Goal: Task Accomplishment & Management: Manage account settings

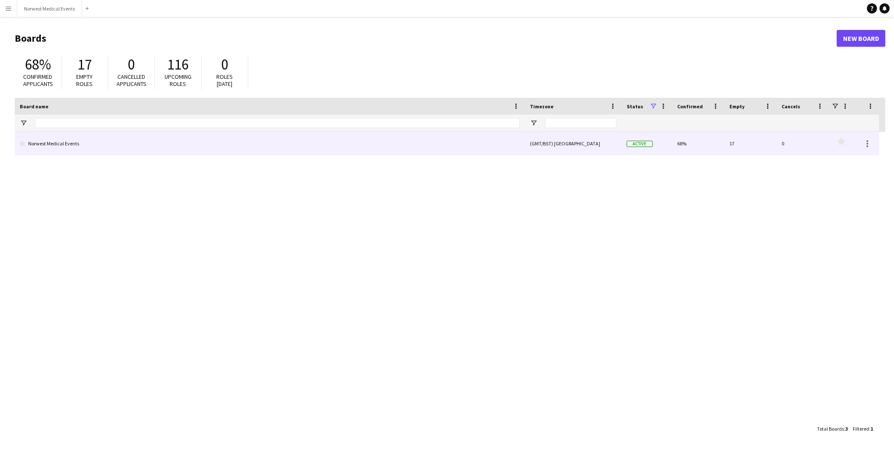
click at [209, 141] on link "Norwest Medical Events" at bounding box center [270, 144] width 500 height 24
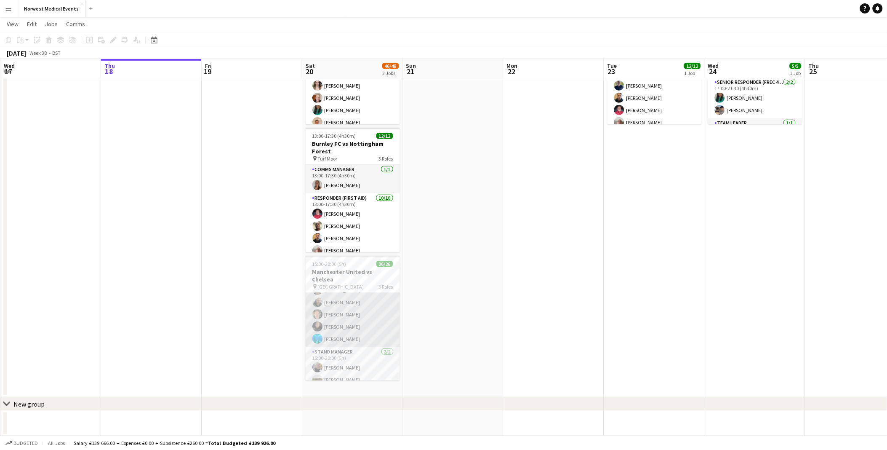
scroll to position [225, 0]
click at [365, 298] on app-card-role "First Responder (Medical) 19/19 15:00-20:00 (5h) Phil Brown Kayleigh O'Donnell …" at bounding box center [353, 192] width 94 height 248
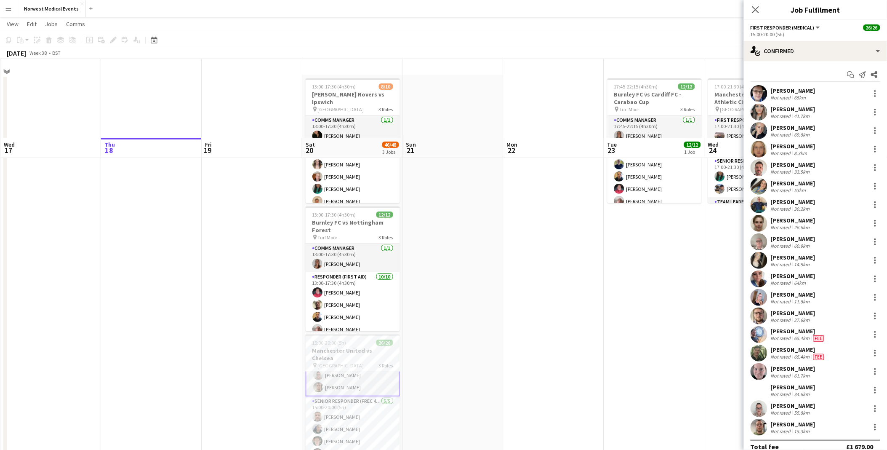
scroll to position [0, 0]
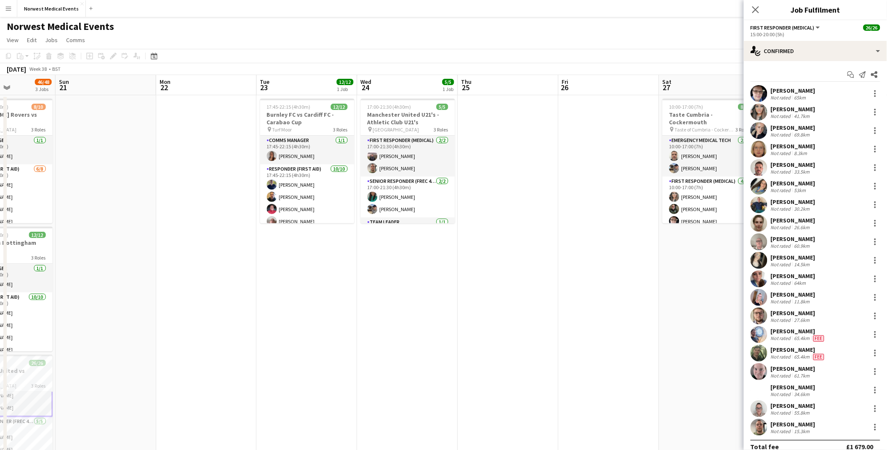
drag, startPoint x: 319, startPoint y: 285, endPoint x: 301, endPoint y: 280, distance: 19.1
click at [303, 285] on app-calendar-viewport "Wed 17 Thu 18 Fri 19 Sat 20 46/48 3 Jobs Sun 21 Mon 22 Tue 23 12/12 1 Job Wed 2…" at bounding box center [443, 305] width 887 height 460
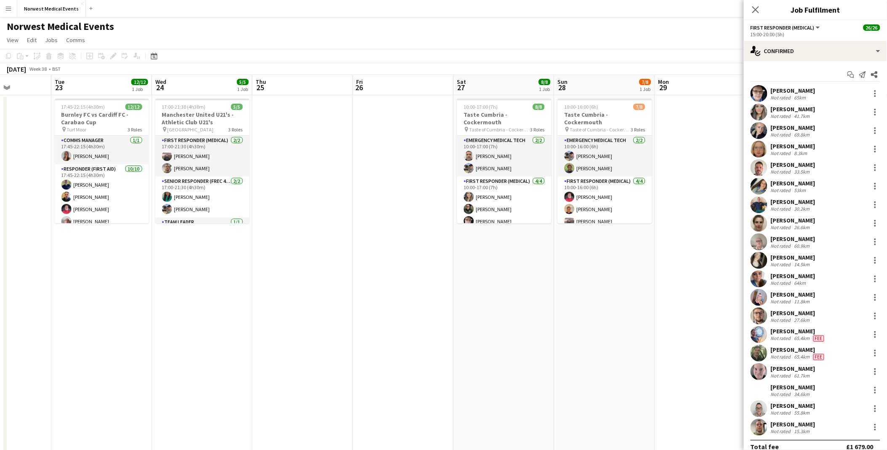
scroll to position [0, 253]
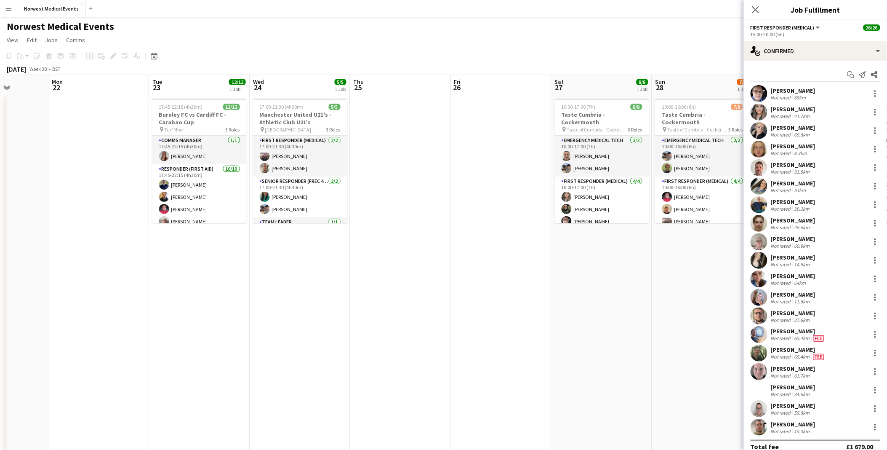
drag, startPoint x: 630, startPoint y: 236, endPoint x: 524, endPoint y: 239, distance: 106.1
click at [524, 239] on app-calendar-viewport "Fri 19 Sat 20 46/48 3 Jobs Sun 21 Mon 22 Tue 23 12/12 1 Job Wed 24 5/5 1 Job Th…" at bounding box center [443, 305] width 887 height 460
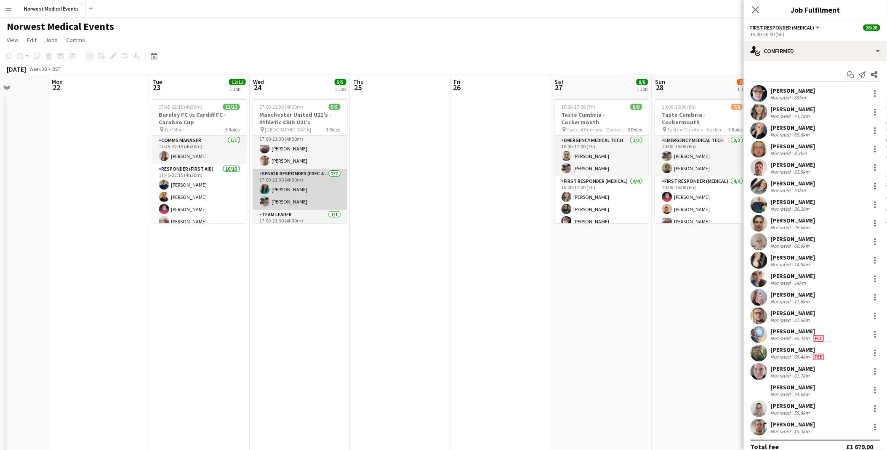
scroll to position [0, 0]
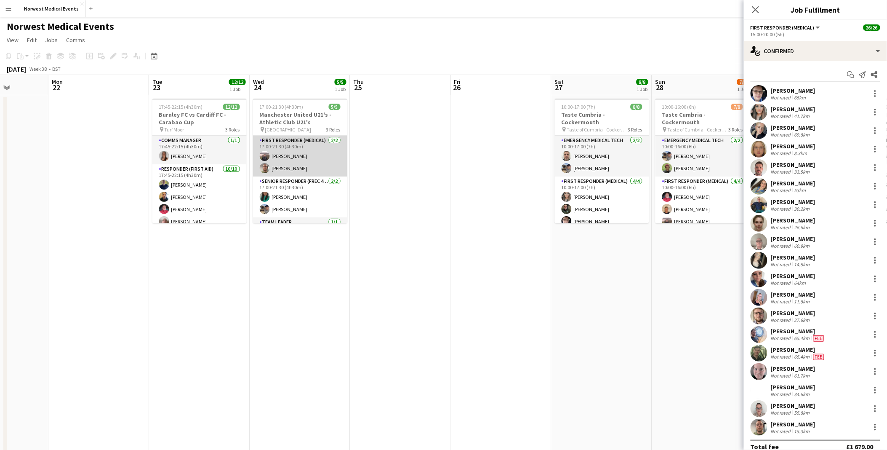
click at [300, 160] on app-card-role "First Responder (Medical) 2/2 17:00-21:30 (4h30m) Adam Sharif Andrew Mycock" at bounding box center [300, 156] width 94 height 41
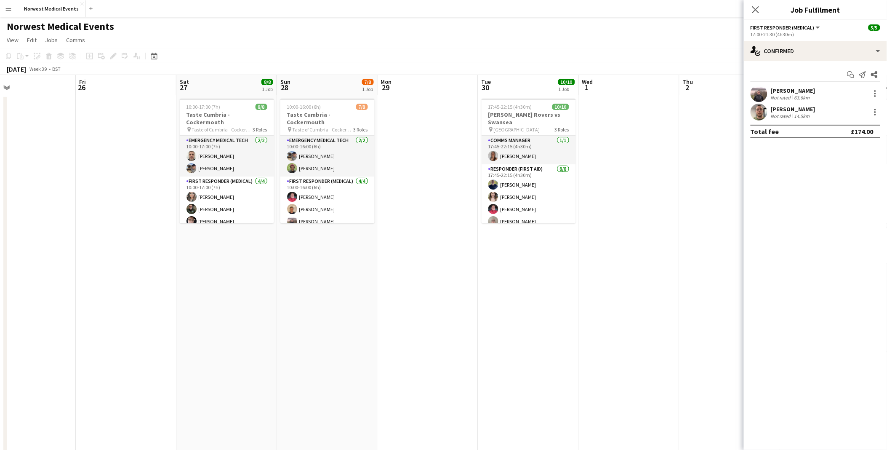
drag, startPoint x: 683, startPoint y: 326, endPoint x: 273, endPoint y: 270, distance: 414.3
click at [302, 275] on app-calendar-viewport "Tue 23 12/12 1 Job Wed 24 5/5 1 Job Thu 25 Fri 26 Sat 27 8/8 1 Job Sun 28 7/8 1…" at bounding box center [443, 305] width 887 height 460
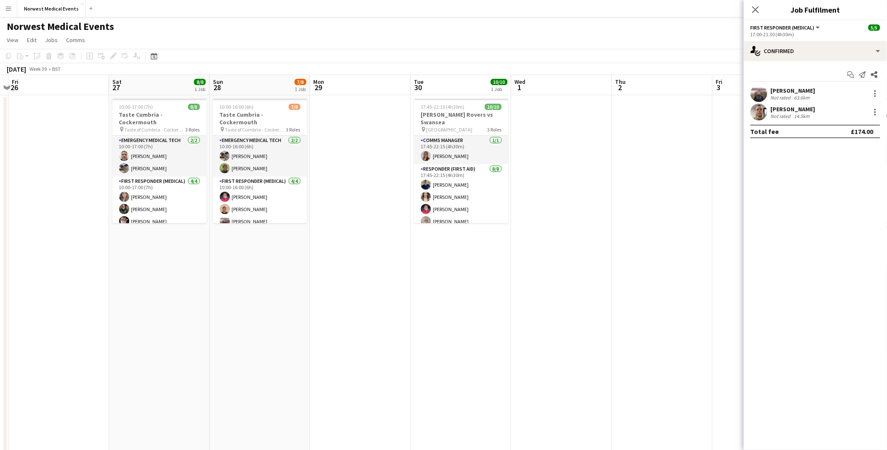
drag, startPoint x: 133, startPoint y: 236, endPoint x: 340, endPoint y: 253, distance: 207.4
click at [340, 253] on app-calendar-viewport "Tue 23 12/12 1 Job Wed 24 5/5 1 Job Thu 25 Fri 26 Sat 27 8/8 1 Job Sun 28 7/8 1…" at bounding box center [443, 305] width 887 height 460
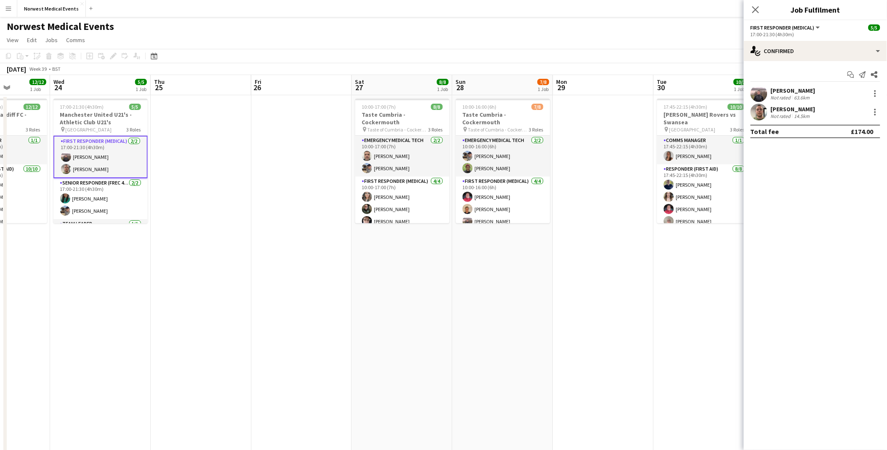
click at [89, 148] on app-card-role "First Responder (Medical) 2/2 17:00-21:30 (4h30m) Adam Sharif Andrew Mycock" at bounding box center [100, 157] width 94 height 43
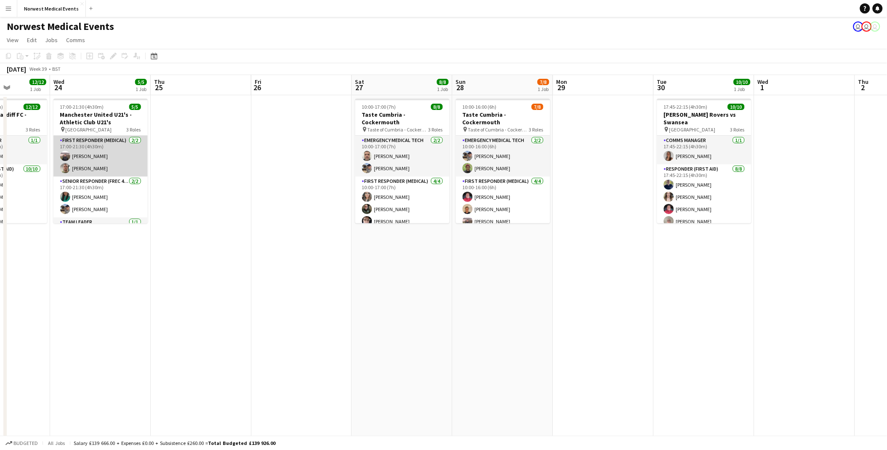
click at [89, 148] on app-card-role "First Responder (Medical) 2/2 17:00-21:30 (4h30m) Adam Sharif Andrew Mycock" at bounding box center [100, 156] width 94 height 41
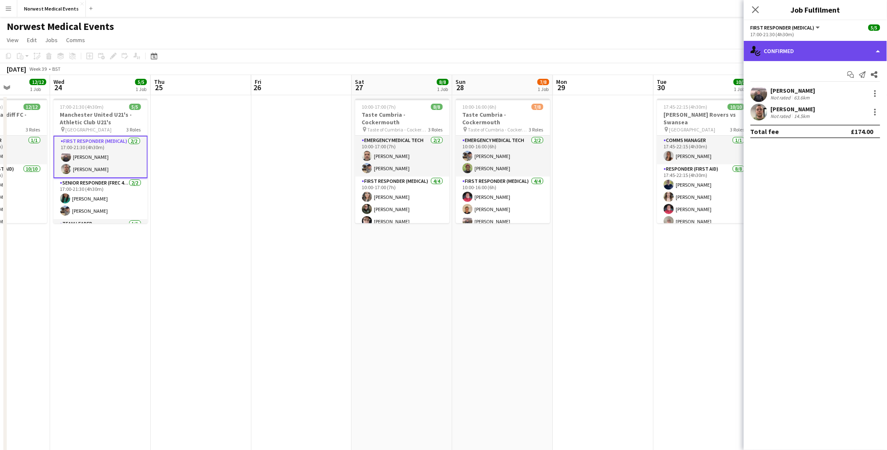
click at [762, 49] on div "single-neutral-actions-check-2 Confirmed" at bounding box center [815, 51] width 143 height 20
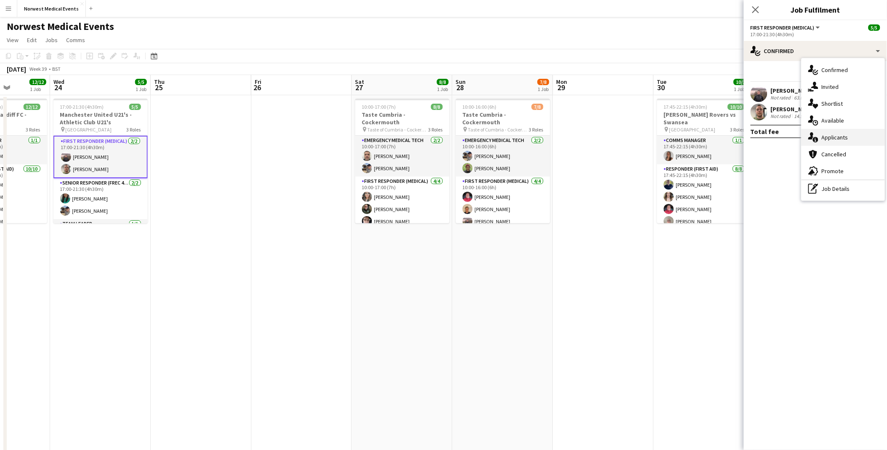
click at [849, 139] on div "single-neutral-actions-information Applicants" at bounding box center [842, 137] width 83 height 17
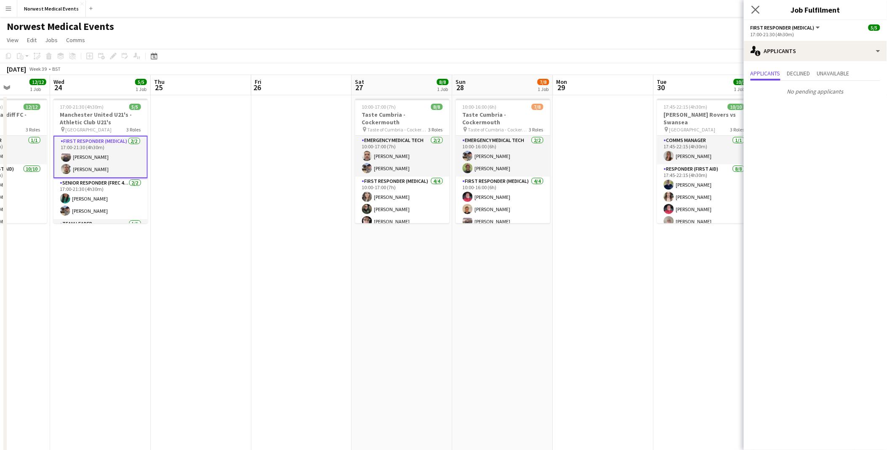
click at [751, 10] on app-icon "Close pop-in" at bounding box center [756, 10] width 12 height 12
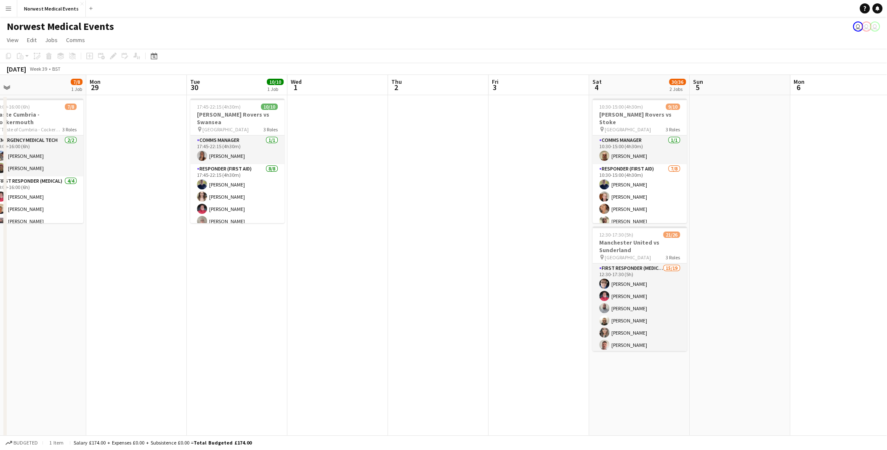
scroll to position [0, 277]
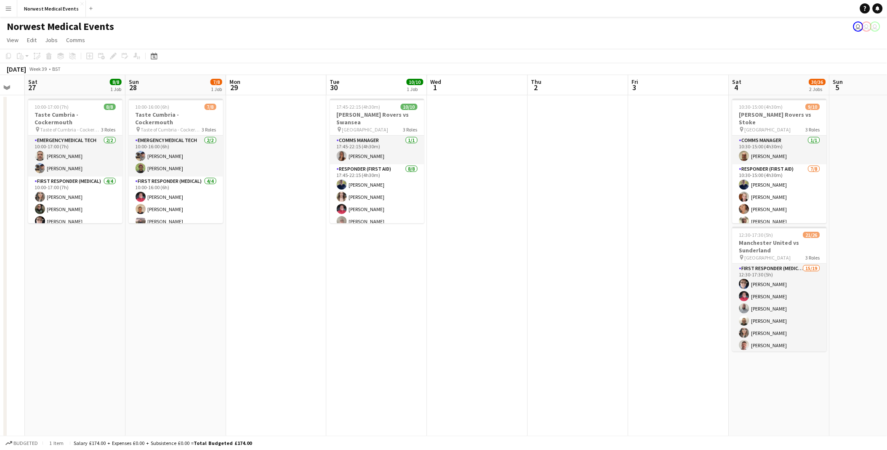
drag, startPoint x: 471, startPoint y: 305, endPoint x: 256, endPoint y: 305, distance: 214.7
click at [256, 305] on app-calendar-viewport "Wed 24 5/5 1 Job Thu 25 Fri 26 Sat 27 8/8 1 Job Sun 28 7/8 1 Job Mon 29 Tue 30 …" at bounding box center [443, 305] width 887 height 460
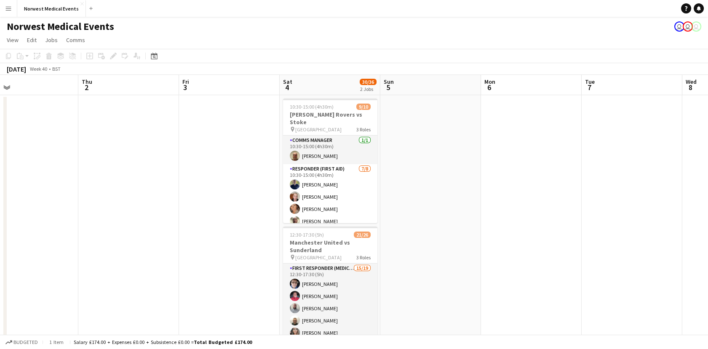
drag, startPoint x: 481, startPoint y: 220, endPoint x: 245, endPoint y: 209, distance: 236.0
click at [226, 211] on app-calendar-viewport "Sun 28 7/8 1 Job Mon 29 Tue 30 10/10 1 Job Wed 1 Thu 2 Fri 3 Sat 4 30/36 2 Jobs…" at bounding box center [354, 305] width 708 height 460
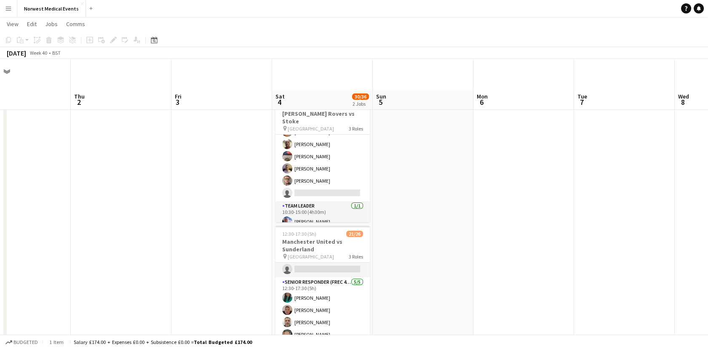
scroll to position [199, 0]
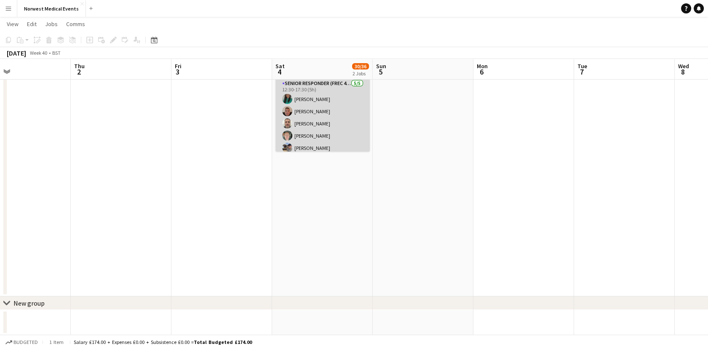
drag, startPoint x: 322, startPoint y: 118, endPoint x: 305, endPoint y: 111, distance: 18.7
click at [322, 118] on app-card-role "Senior Responder (FREC 4 or Above) 5/5 12:30-17:30 (5h) Chloe Webster Jack Dunn…" at bounding box center [322, 117] width 94 height 77
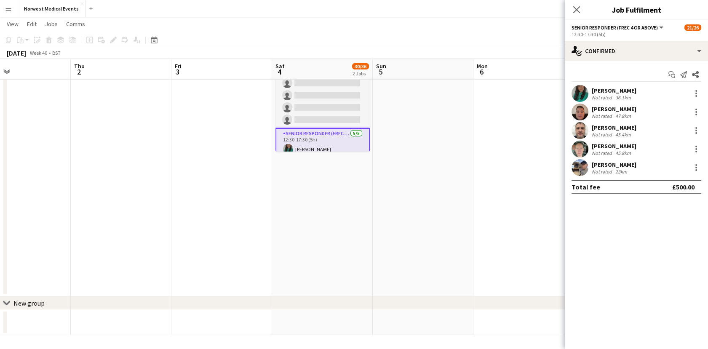
scroll to position [123, 0]
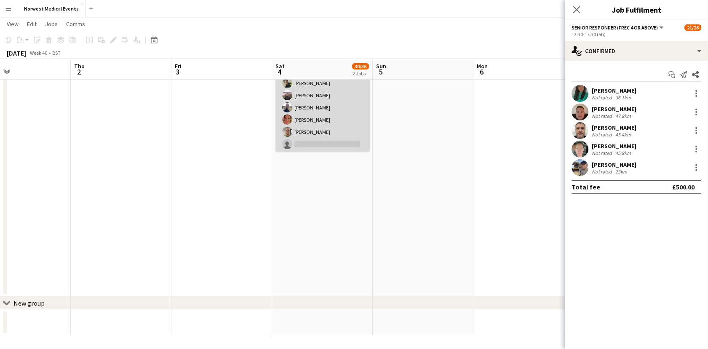
click at [350, 103] on app-card-role "First Responder (Medical) 15/19 12:30-17:30 (5h) Phil Brown Mark Smith Samuel C…" at bounding box center [322, 65] width 94 height 248
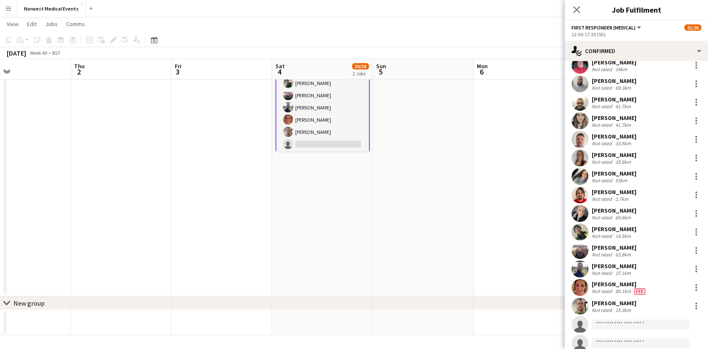
scroll to position [218, 0]
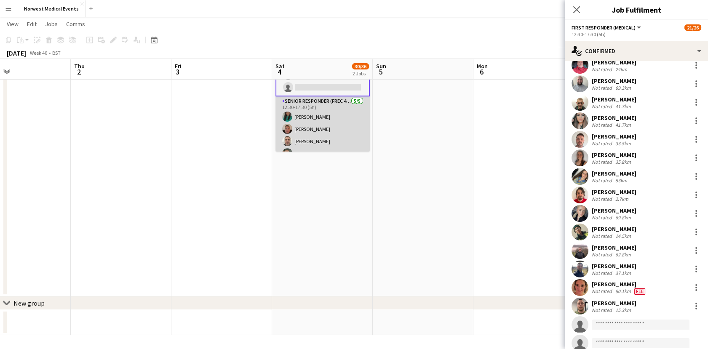
click at [318, 128] on app-card-role "Senior Responder (FREC 4 or Above) 5/5 12:30-17:30 (5h) Chloe Webster Jack Dunn…" at bounding box center [322, 134] width 94 height 77
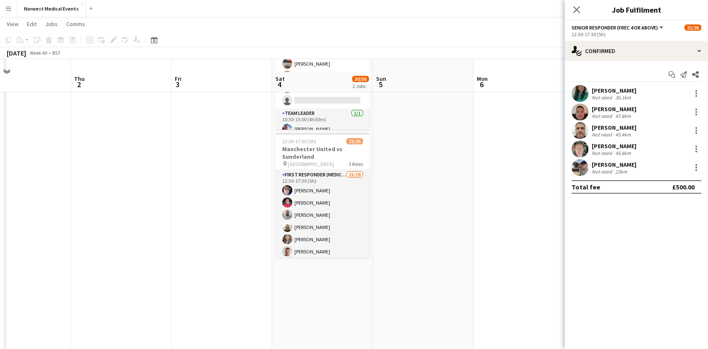
scroll to position [105, 0]
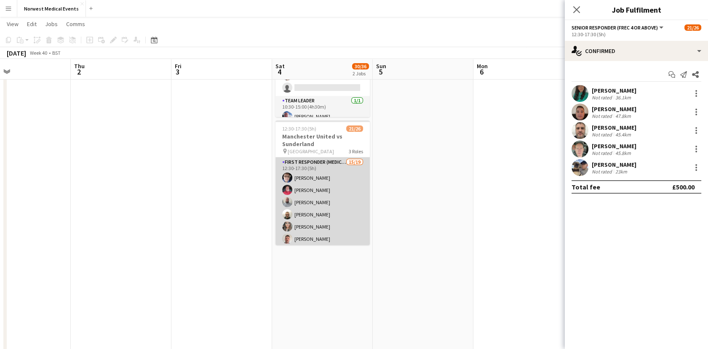
click at [331, 189] on app-card-role "First Responder (Medical) 15/19 12:30-17:30 (5h) Phil Brown Mark Smith Samuel C…" at bounding box center [322, 281] width 94 height 248
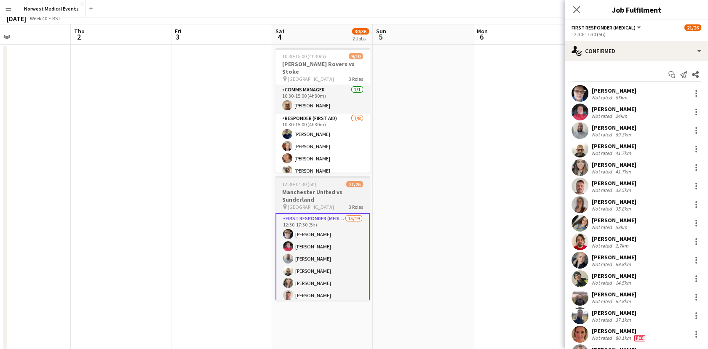
scroll to position [0, 0]
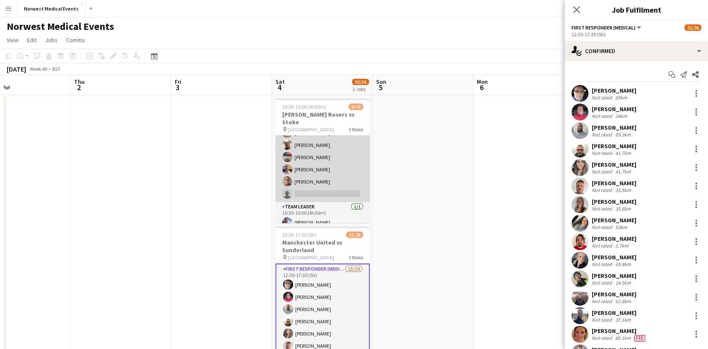
click at [306, 178] on app-card-role "Responder (First Aid) 7/8 10:30-15:00 (4h30m) Paul Walmsley Doug Black Debie Wa…" at bounding box center [322, 145] width 94 height 114
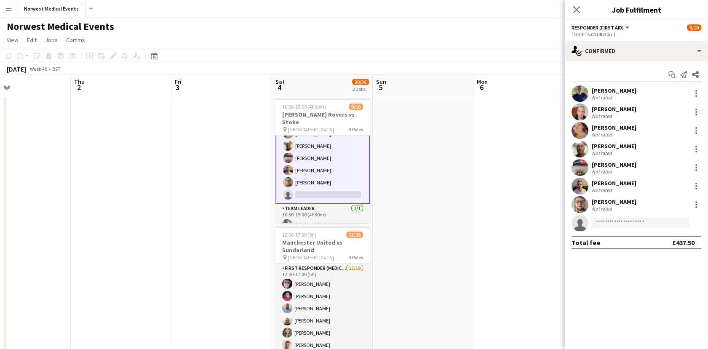
scroll to position [77, 0]
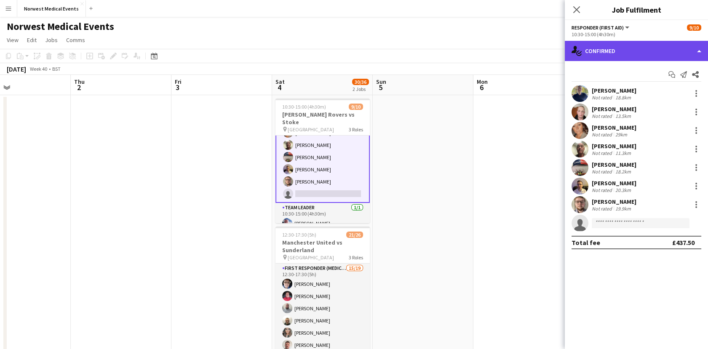
click at [653, 48] on div "single-neutral-actions-check-2 Confirmed" at bounding box center [635, 51] width 143 height 20
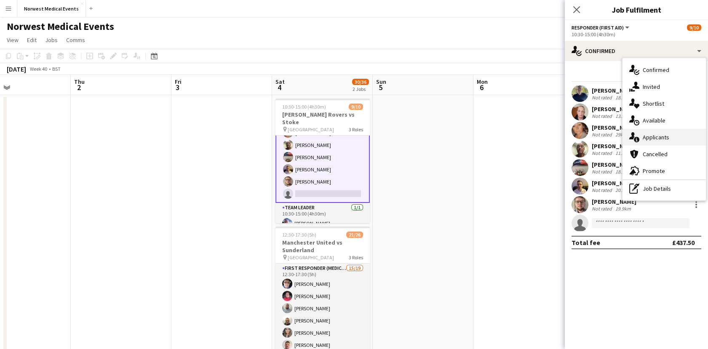
click at [647, 141] on div "single-neutral-actions-information Applicants" at bounding box center [663, 137] width 83 height 17
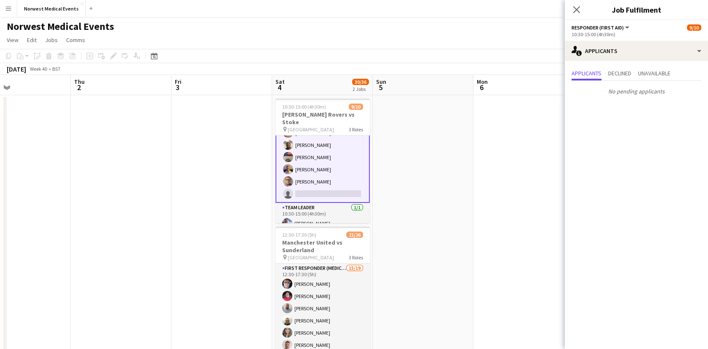
click at [577, 8] on icon "Close pop-in" at bounding box center [576, 9] width 7 height 7
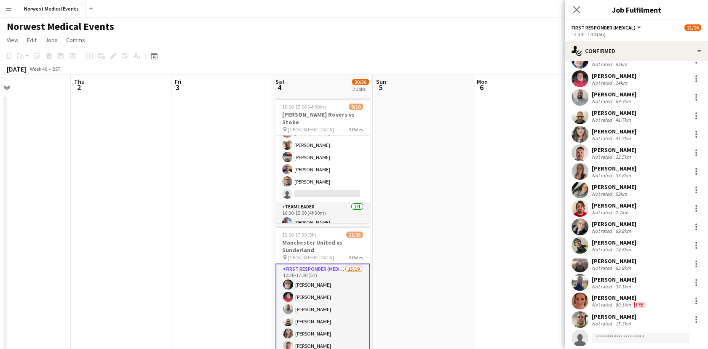
scroll to position [47, 0]
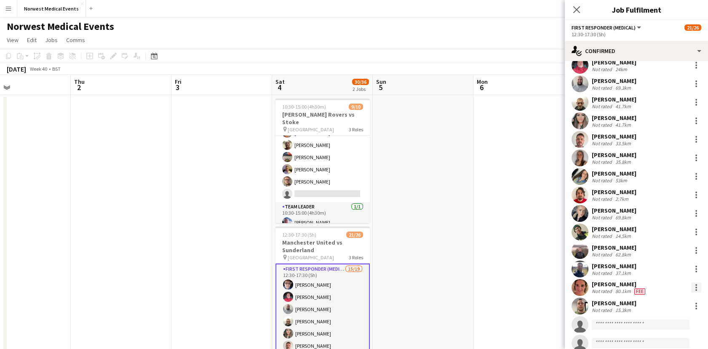
click at [692, 291] on div at bounding box center [696, 287] width 10 height 10
click at [538, 52] on div at bounding box center [354, 174] width 708 height 349
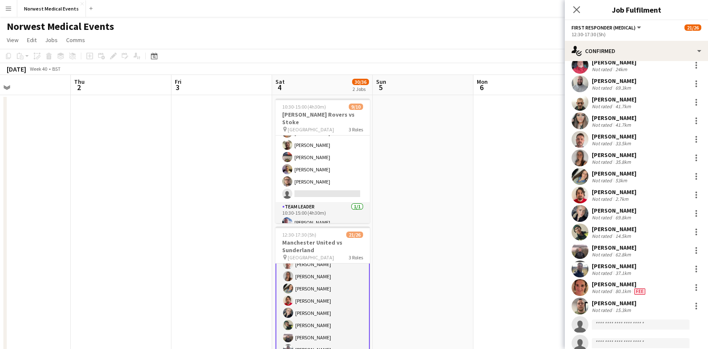
scroll to position [140, 0]
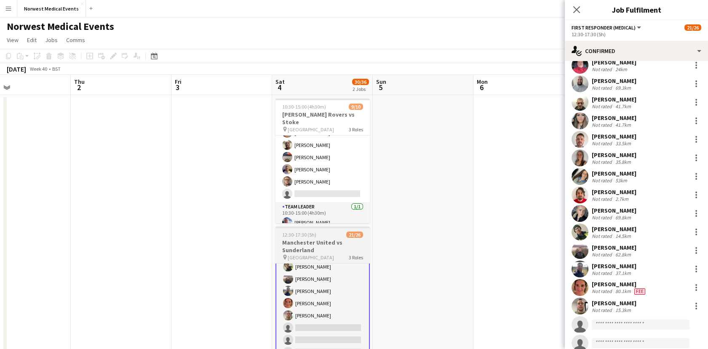
click at [321, 243] on h3 "Manchester United vs Sunderland" at bounding box center [322, 246] width 94 height 15
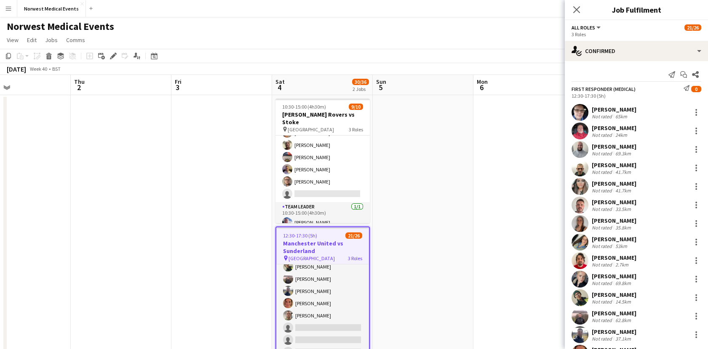
scroll to position [139, 0]
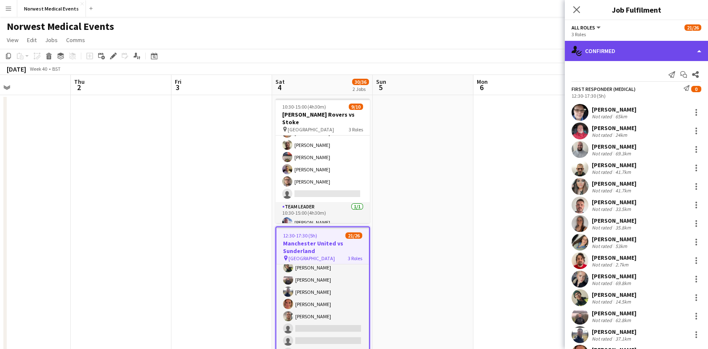
click at [614, 51] on div "single-neutral-actions-check-2 Confirmed" at bounding box center [635, 51] width 143 height 20
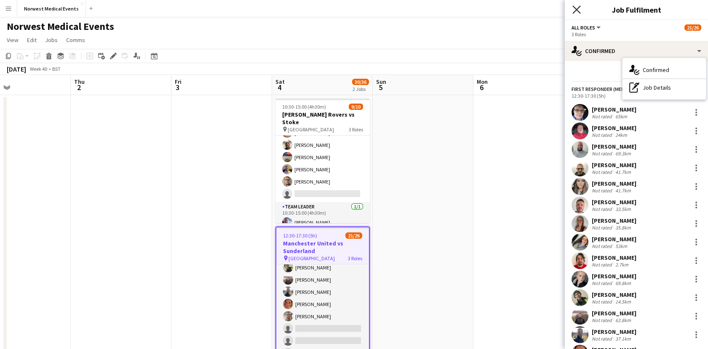
click at [576, 11] on icon "Close pop-in" at bounding box center [576, 9] width 8 height 8
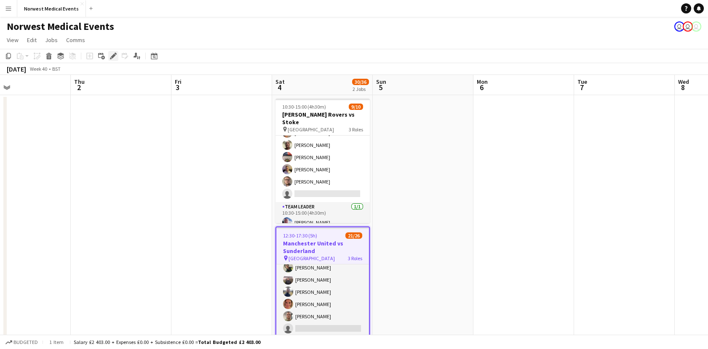
click at [114, 59] on icon "Edit" at bounding box center [113, 56] width 7 height 7
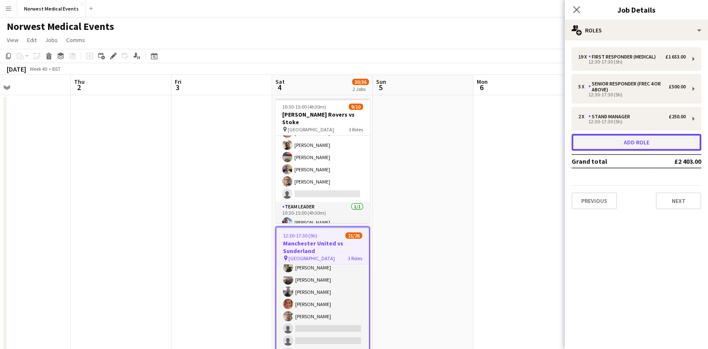
click at [643, 138] on button "Add role" at bounding box center [636, 142] width 130 height 17
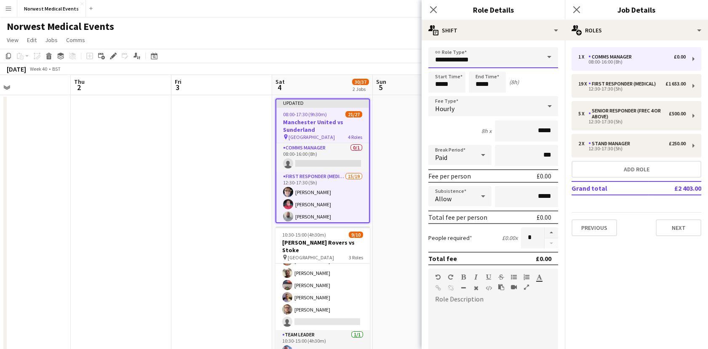
click at [467, 66] on input "**********" at bounding box center [493, 57] width 130 height 21
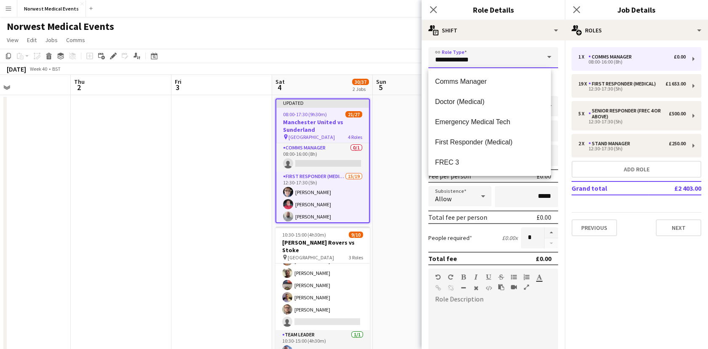
click at [466, 65] on input "**********" at bounding box center [493, 57] width 130 height 21
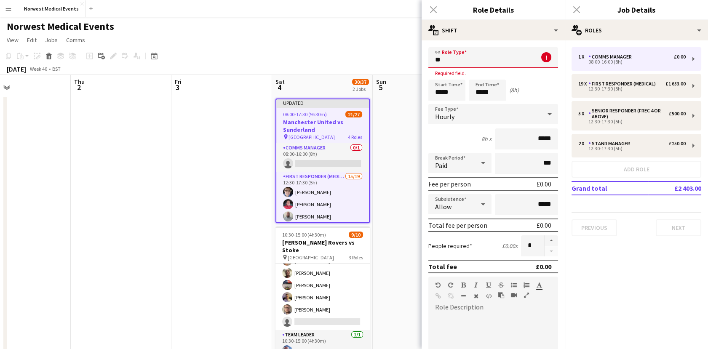
type input "*"
type input "***"
click at [437, 8] on div "Close pop-in" at bounding box center [433, 9] width 24 height 19
click at [432, 9] on div "Close pop-in" at bounding box center [433, 9] width 24 height 19
click at [429, 11] on div "Close pop-in" at bounding box center [433, 9] width 24 height 19
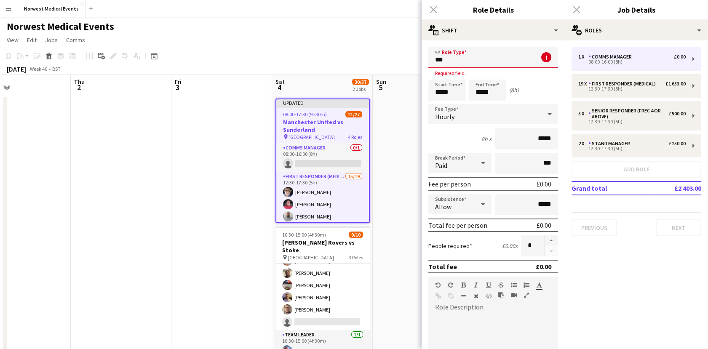
click at [431, 10] on div "Close pop-in" at bounding box center [433, 9] width 24 height 19
click at [10, 8] on app-icon "Menu" at bounding box center [8, 8] width 7 height 7
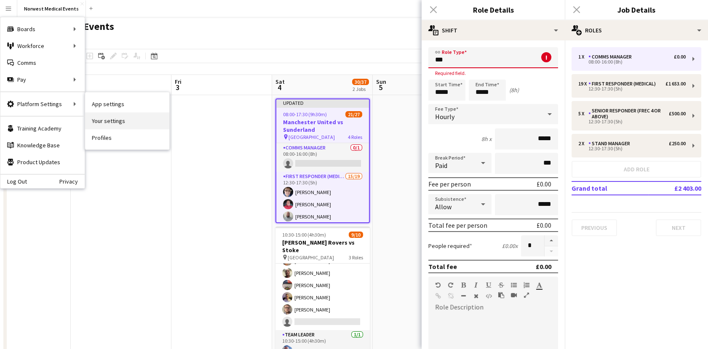
drag, startPoint x: 106, startPoint y: 119, endPoint x: 110, endPoint y: 120, distance: 4.7
click at [106, 119] on link "Your settings" at bounding box center [127, 120] width 84 height 17
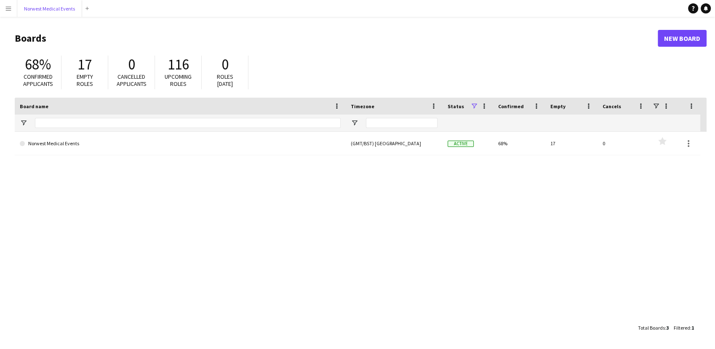
click at [51, 11] on button "Norwest Medical Events Close" at bounding box center [49, 8] width 65 height 16
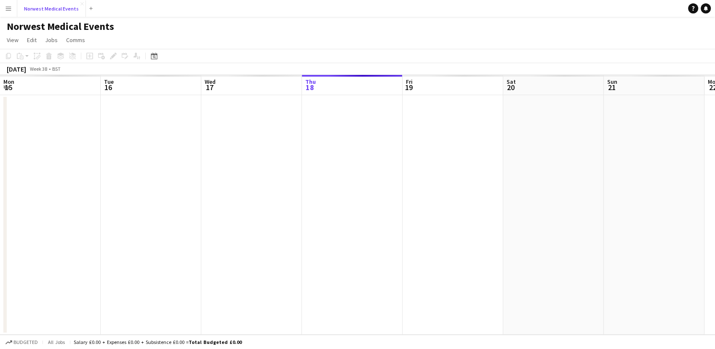
scroll to position [0, 201]
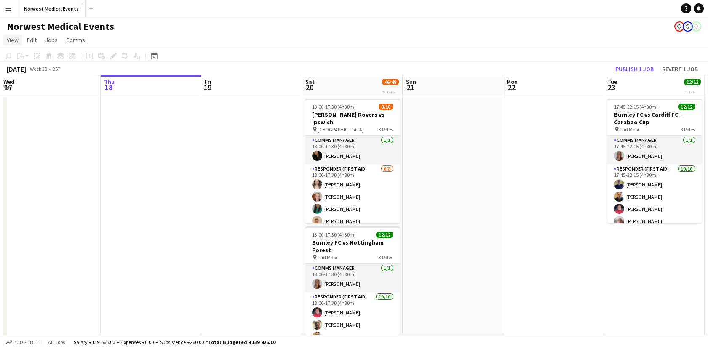
click at [17, 36] on span "View" at bounding box center [13, 40] width 12 height 8
click at [28, 40] on span "Edit" at bounding box center [32, 40] width 10 height 8
click at [48, 38] on span "Jobs" at bounding box center [51, 40] width 13 height 8
click at [73, 42] on span "Comms" at bounding box center [75, 40] width 19 height 8
click at [3, 5] on button "Menu" at bounding box center [8, 8] width 17 height 17
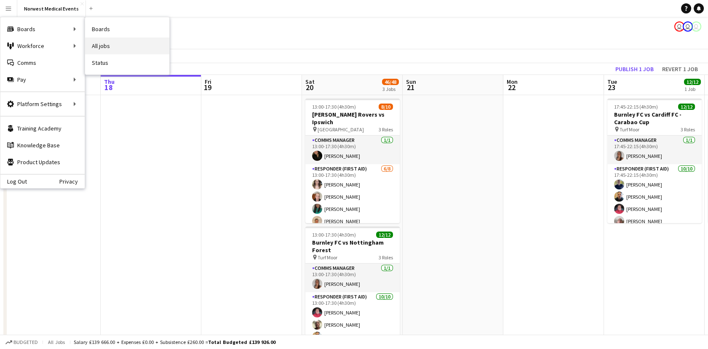
click at [122, 47] on link "All jobs" at bounding box center [127, 45] width 84 height 17
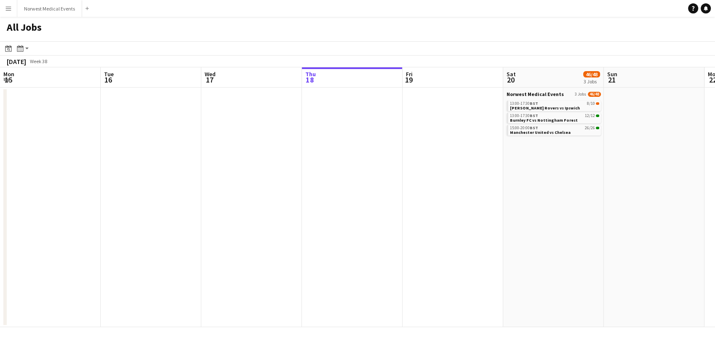
scroll to position [0, 201]
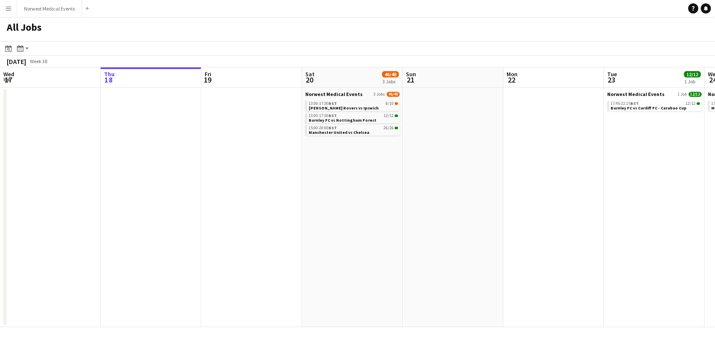
click at [7, 7] on app-icon "Menu" at bounding box center [8, 8] width 7 height 7
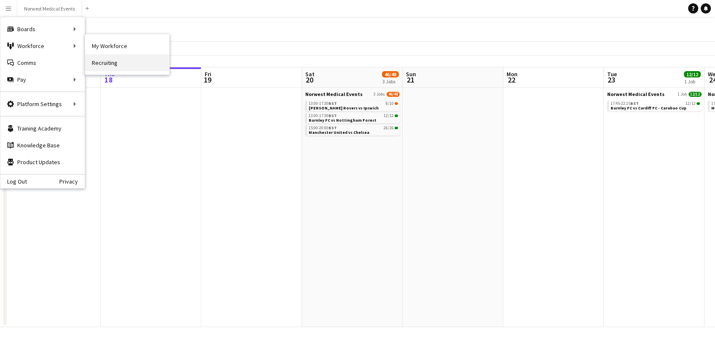
click at [121, 59] on link "Recruiting" at bounding box center [127, 62] width 84 height 17
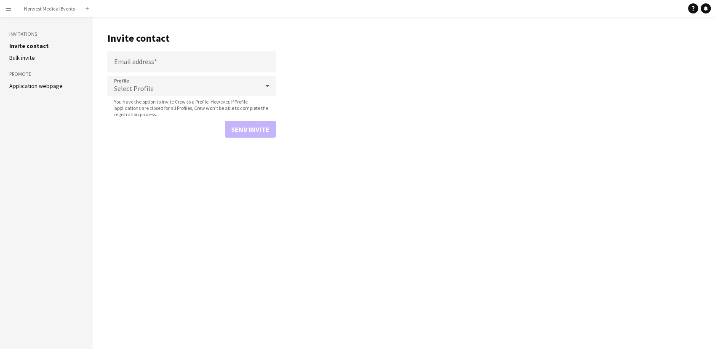
click at [35, 58] on li "Bulk invite" at bounding box center [46, 58] width 74 height 8
click at [7, 6] on app-icon "Menu" at bounding box center [8, 8] width 7 height 7
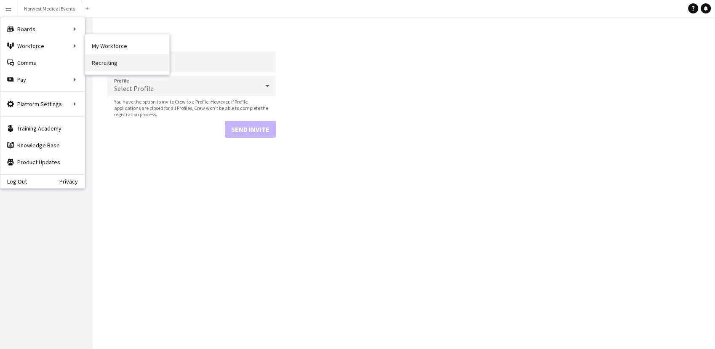
click at [107, 59] on link "Recruiting" at bounding box center [127, 62] width 84 height 17
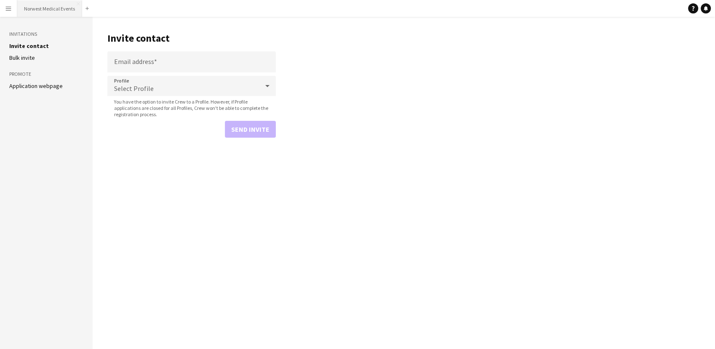
click at [43, 8] on button "Norwest Medical Events Close" at bounding box center [49, 8] width 65 height 16
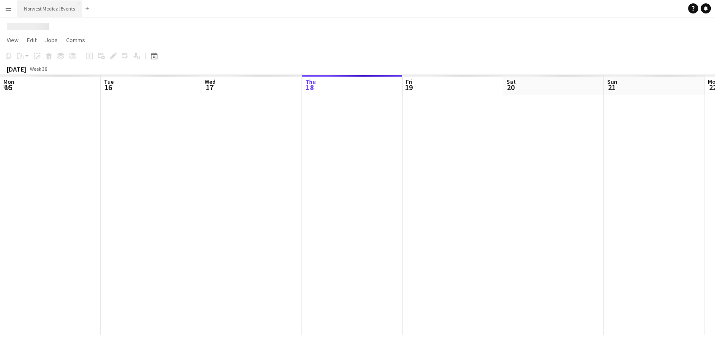
scroll to position [0, 201]
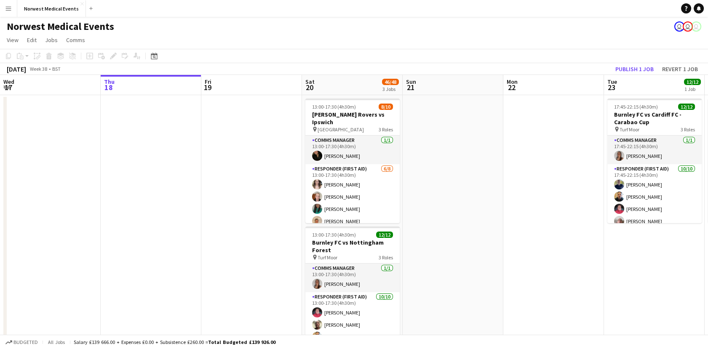
click at [8, 6] on app-icon "Menu" at bounding box center [8, 8] width 7 height 7
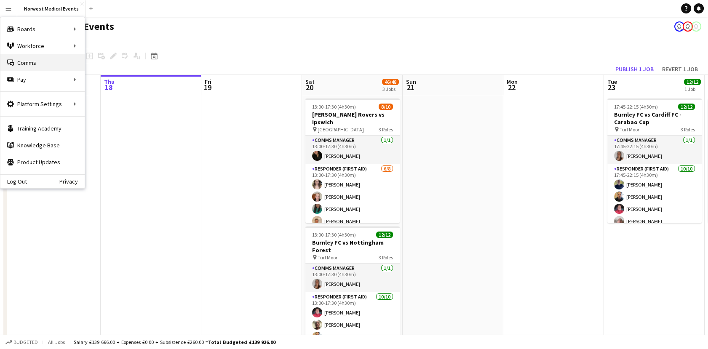
click at [50, 61] on link "Comms Comms" at bounding box center [42, 62] width 84 height 17
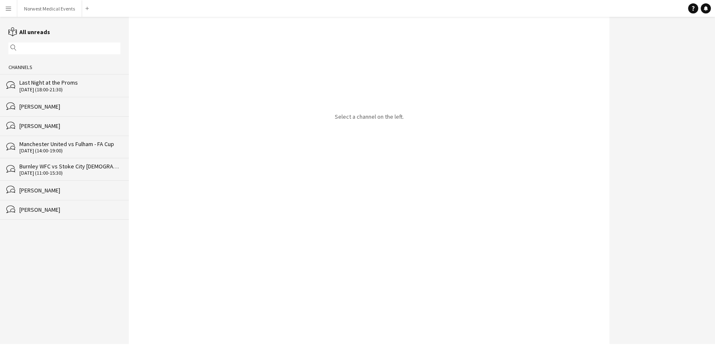
click at [9, 8] on app-icon "Menu" at bounding box center [8, 8] width 7 height 7
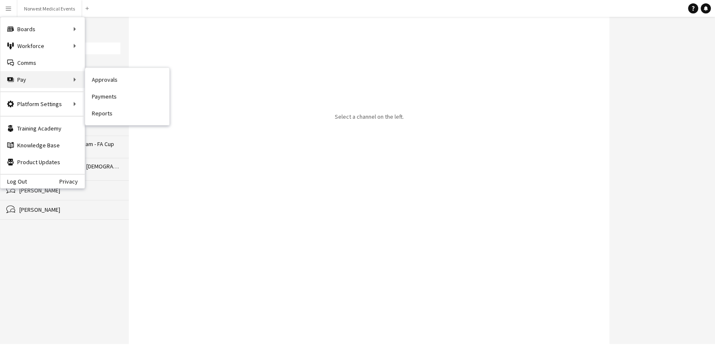
click at [50, 79] on div "Pay Pay" at bounding box center [42, 79] width 84 height 17
click at [56, 75] on div "Pay Pay" at bounding box center [42, 79] width 84 height 17
click at [111, 59] on link "Recruiting" at bounding box center [127, 62] width 84 height 17
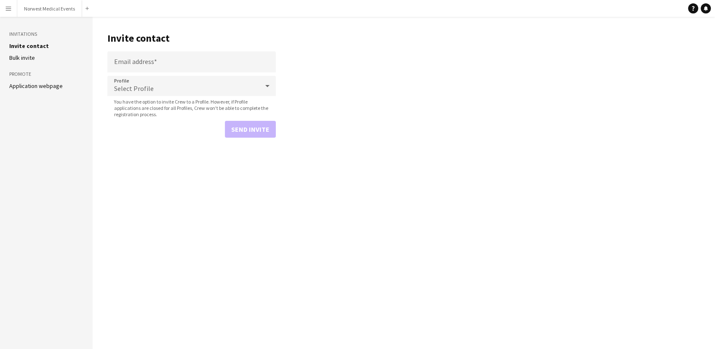
click at [10, 8] on app-icon "Menu" at bounding box center [8, 8] width 7 height 7
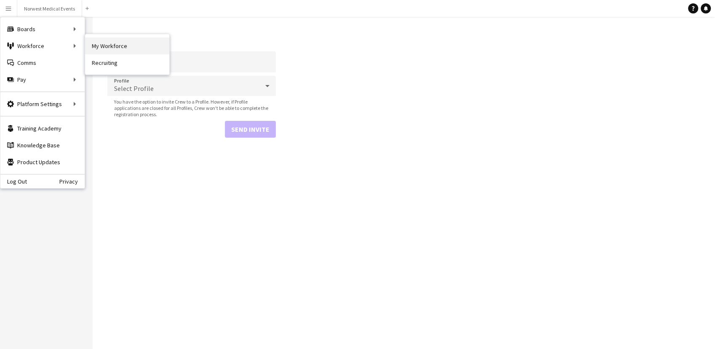
click at [130, 43] on link "My Workforce" at bounding box center [127, 45] width 84 height 17
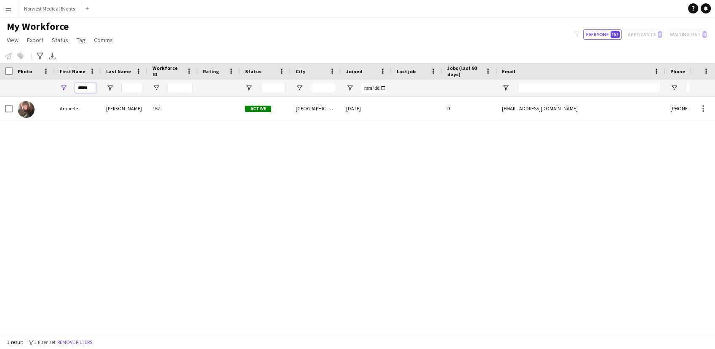
click at [92, 86] on input "*****" at bounding box center [85, 88] width 21 height 10
click at [165, 39] on div "My Workforce View Views Default view New view Update view Delete view Edit name…" at bounding box center [357, 34] width 715 height 29
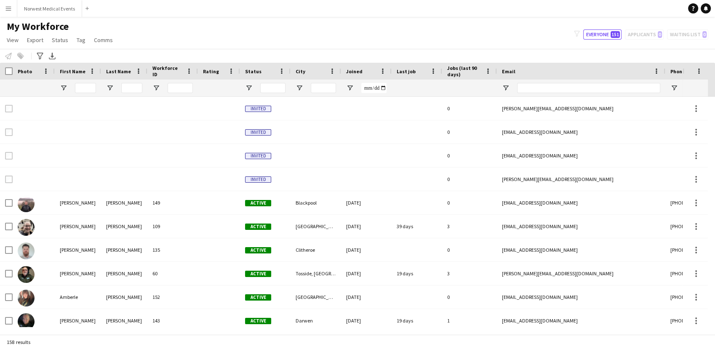
click at [7, 8] on app-icon "Menu" at bounding box center [8, 8] width 7 height 7
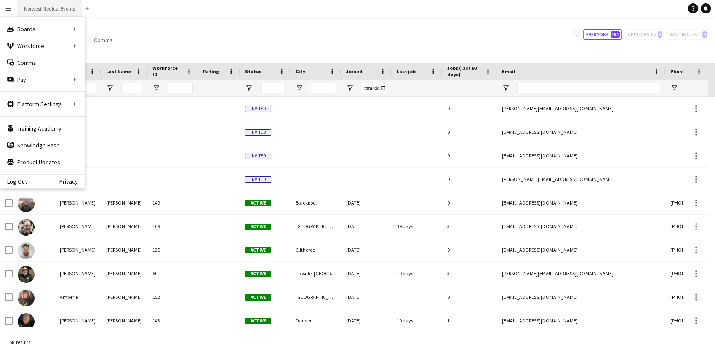
click at [25, 8] on button "Norwest Medical Events Close" at bounding box center [49, 8] width 65 height 16
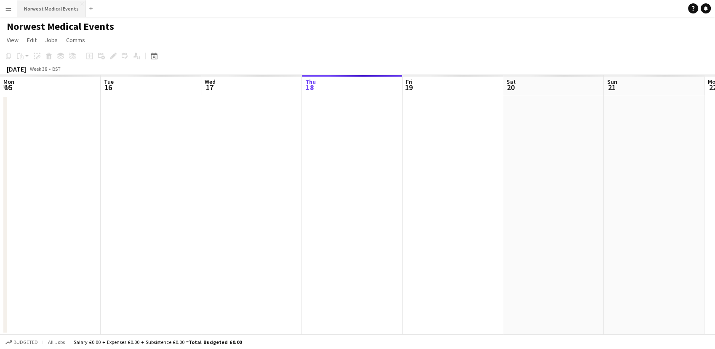
scroll to position [0, 201]
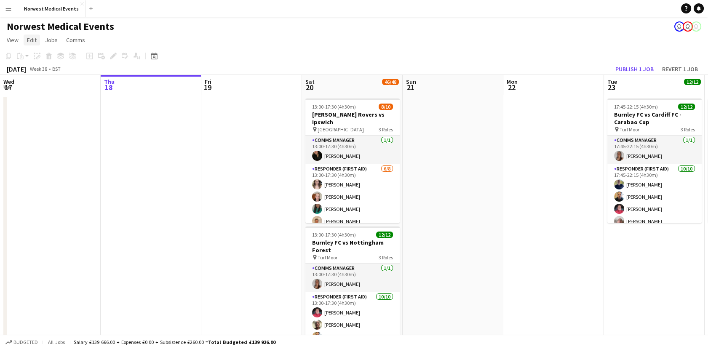
click at [34, 37] on span "Edit" at bounding box center [32, 40] width 10 height 8
click at [16, 40] on span "View" at bounding box center [13, 40] width 12 height 8
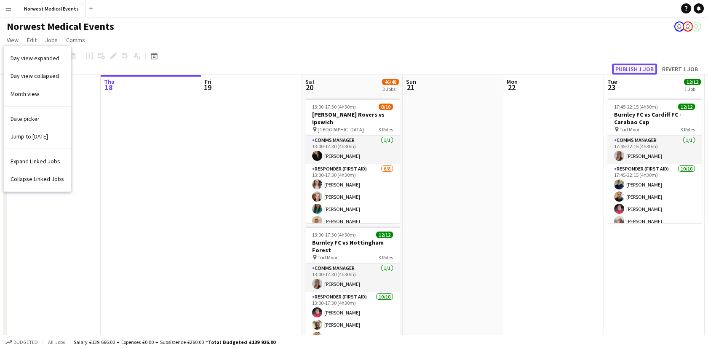
click at [632, 65] on button "Publish 1 job" at bounding box center [634, 69] width 45 height 11
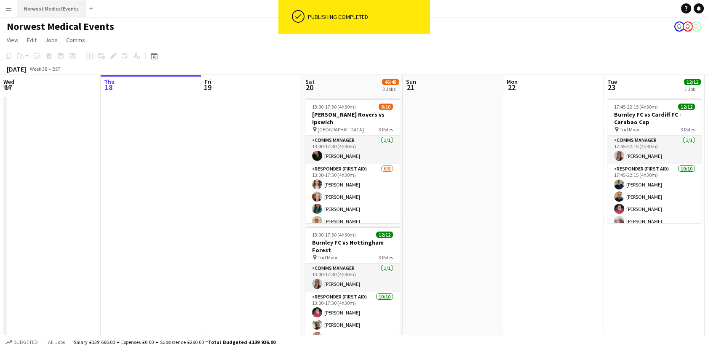
click at [50, 13] on button "Norwest Medical Events Close" at bounding box center [51, 8] width 69 height 16
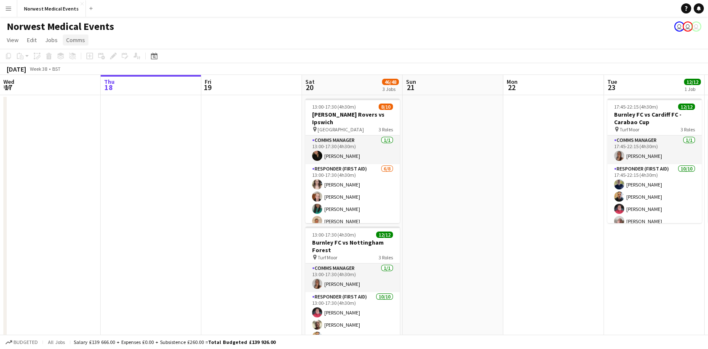
click at [76, 41] on span "Comms" at bounding box center [75, 40] width 19 height 8
click at [53, 39] on span "Jobs" at bounding box center [51, 40] width 13 height 8
click at [34, 36] on span "Edit" at bounding box center [32, 40] width 10 height 8
click at [60, 39] on app-page-menu "View Day view expanded Day view collapsed Month view Date picker Jump to [DATE]…" at bounding box center [354, 41] width 708 height 16
click at [53, 39] on span "Jobs" at bounding box center [51, 40] width 13 height 8
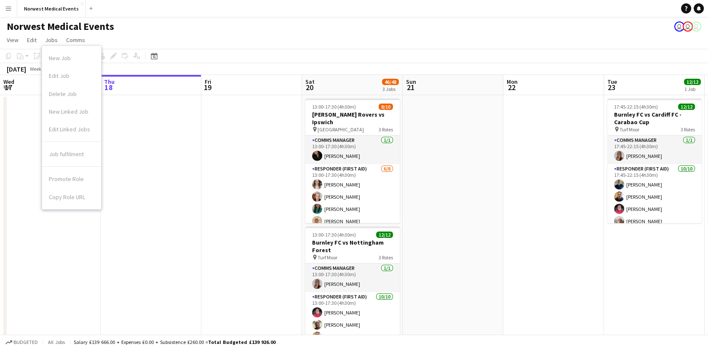
click at [10, 9] on app-icon "Menu" at bounding box center [8, 8] width 7 height 7
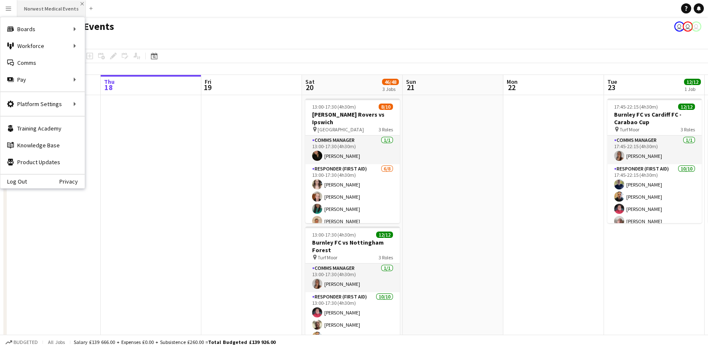
click at [80, 3] on app-icon "Close" at bounding box center [81, 3] width 3 height 3
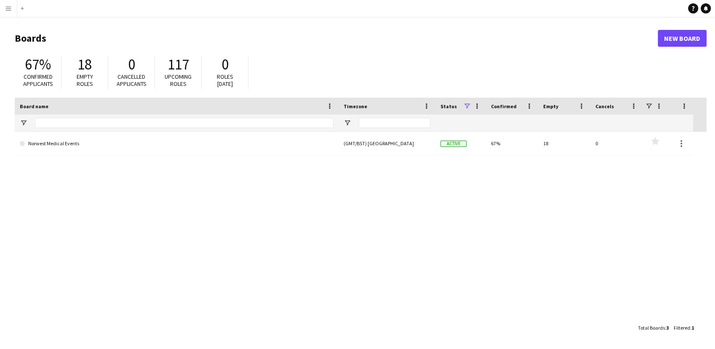
click at [11, 12] on button "Menu" at bounding box center [8, 8] width 17 height 17
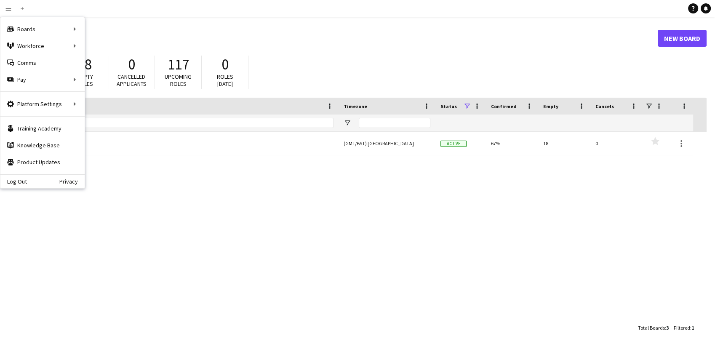
drag, startPoint x: 182, startPoint y: 42, endPoint x: 164, endPoint y: 42, distance: 17.7
click at [182, 42] on h1 "Boards" at bounding box center [336, 38] width 643 height 13
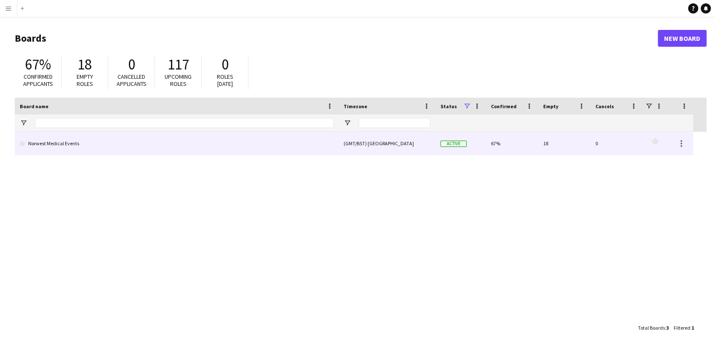
click at [145, 144] on link "Norwest Medical Events" at bounding box center [177, 144] width 314 height 24
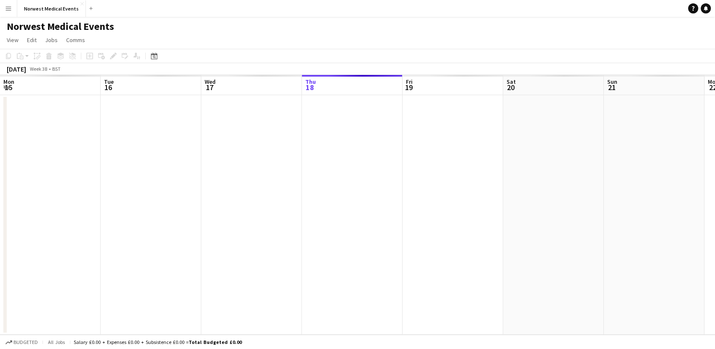
scroll to position [0, 201]
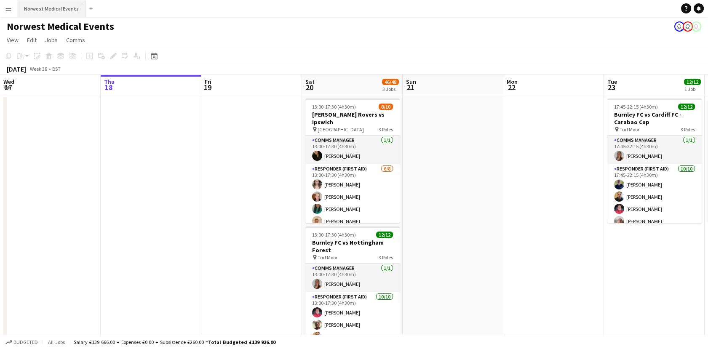
click at [79, 6] on button "Norwest Medical Events Close" at bounding box center [51, 8] width 69 height 16
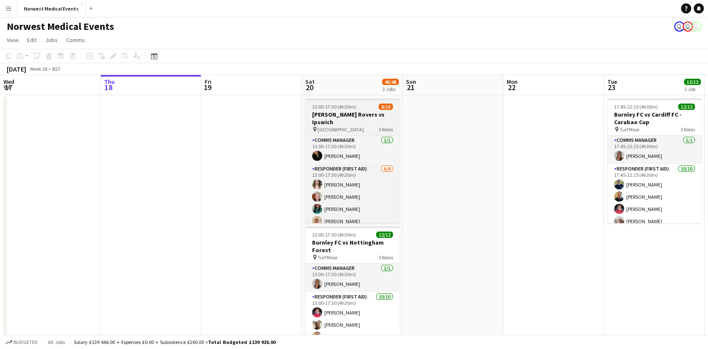
drag, startPoint x: 347, startPoint y: 120, endPoint x: 337, endPoint y: 116, distance: 11.2
click at [346, 126] on div "pin [GEOGRAPHIC_DATA] 3 Roles" at bounding box center [352, 129] width 94 height 7
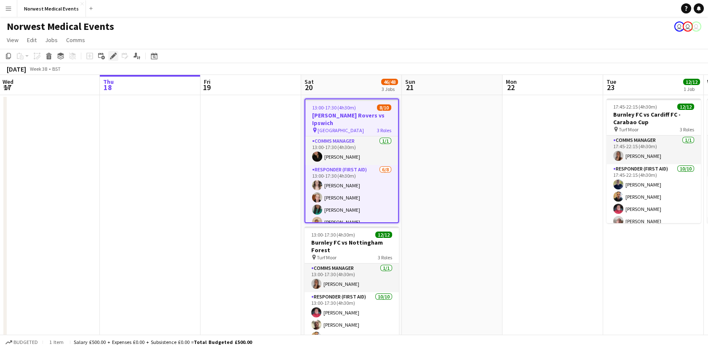
click at [112, 58] on icon at bounding box center [113, 56] width 5 height 5
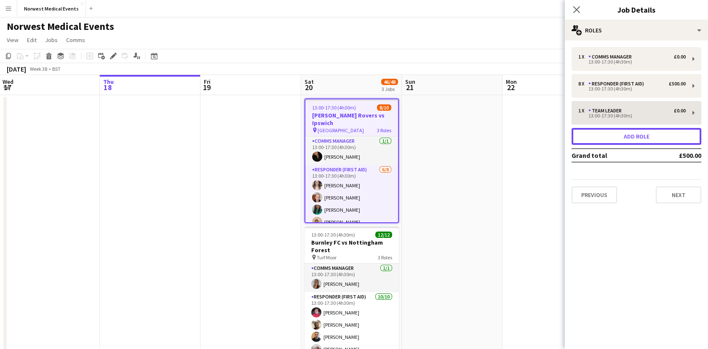
drag, startPoint x: 643, startPoint y: 138, endPoint x: 633, endPoint y: 138, distance: 9.7
click at [643, 138] on button "Add role" at bounding box center [636, 136] width 130 height 17
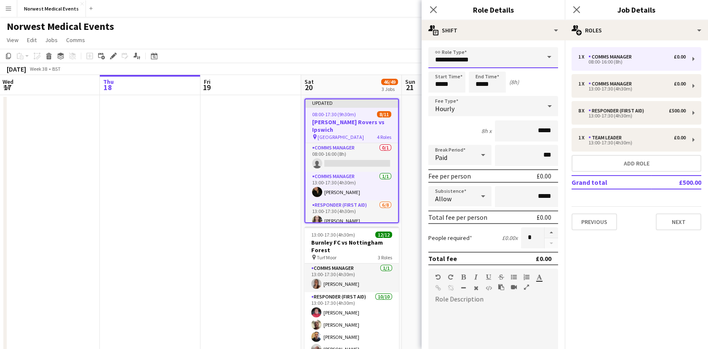
click at [511, 54] on input "**********" at bounding box center [493, 57] width 130 height 21
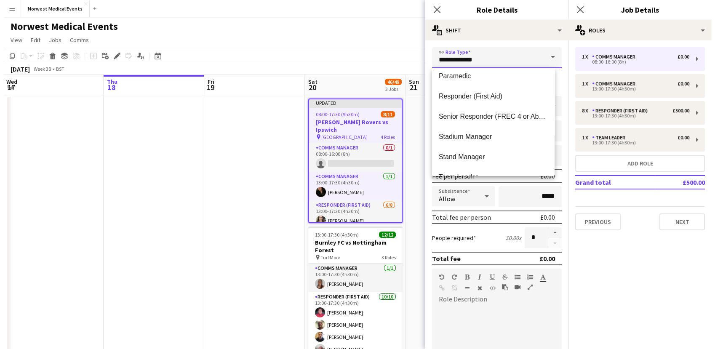
scroll to position [162, 0]
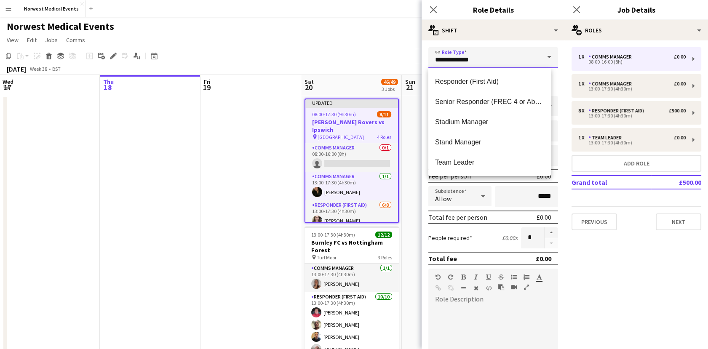
click at [456, 48] on input "**********" at bounding box center [493, 57] width 130 height 21
click at [455, 50] on input "**********" at bounding box center [493, 57] width 130 height 21
drag, startPoint x: 455, startPoint y: 50, endPoint x: 434, endPoint y: 9, distance: 46.3
click at [434, 9] on icon "Close pop-in" at bounding box center [433, 9] width 8 height 8
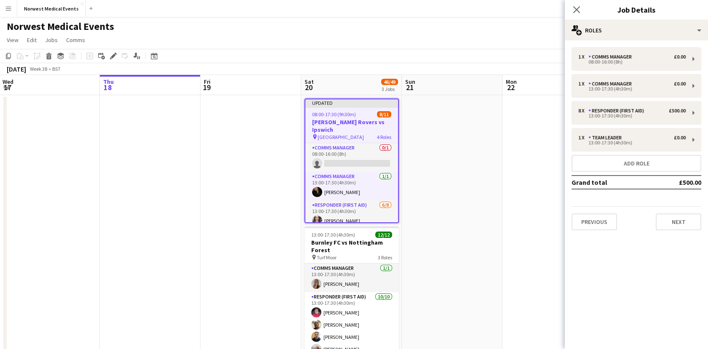
click at [224, 141] on app-date-cell at bounding box center [250, 295] width 101 height 401
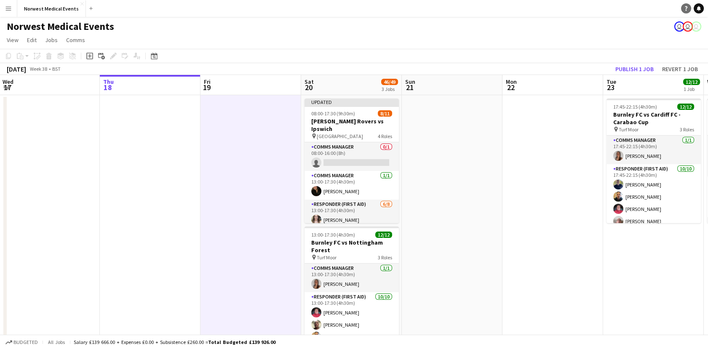
click at [685, 8] on icon "Help" at bounding box center [685, 8] width 5 height 5
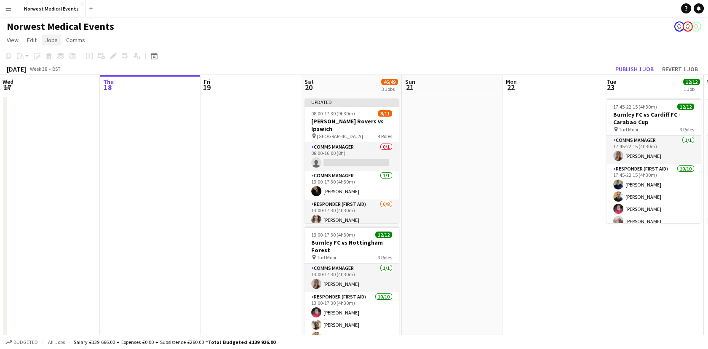
click at [56, 42] on span "Jobs" at bounding box center [51, 40] width 13 height 8
click at [74, 43] on span "Comms" at bounding box center [75, 40] width 19 height 8
click at [16, 8] on button "Menu" at bounding box center [8, 8] width 17 height 17
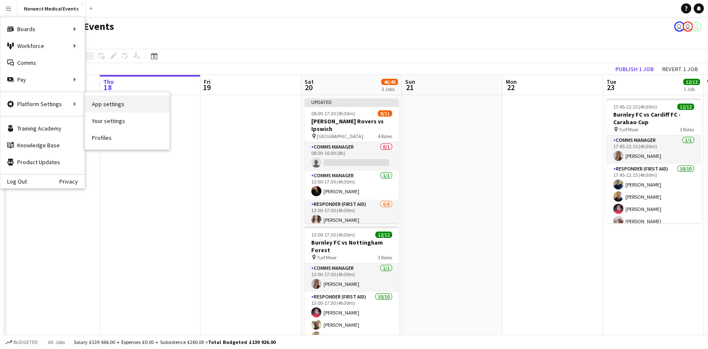
click at [124, 108] on link "App settings" at bounding box center [127, 104] width 84 height 17
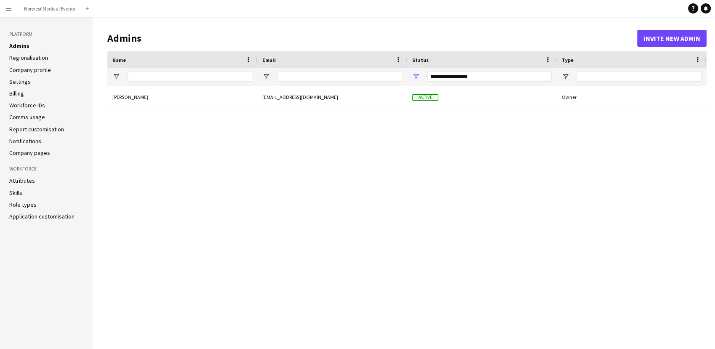
click at [43, 106] on link "Workforce IDs" at bounding box center [27, 105] width 36 height 8
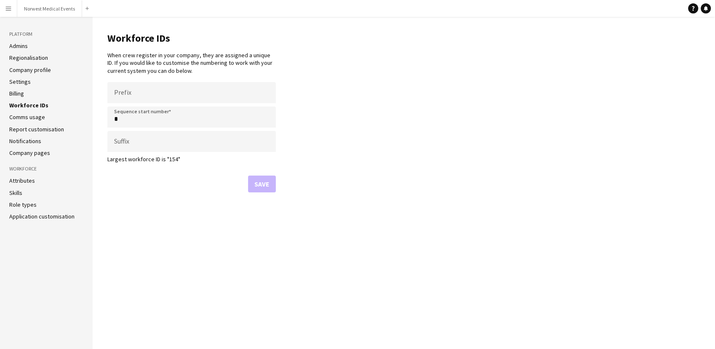
click at [23, 96] on link "Billing" at bounding box center [16, 94] width 15 height 8
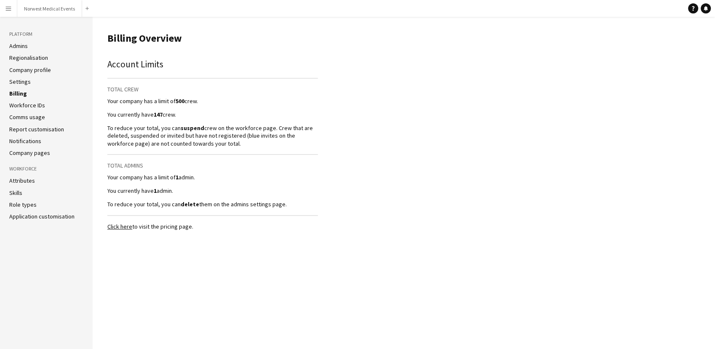
click at [22, 80] on link "Settings" at bounding box center [19, 82] width 21 height 8
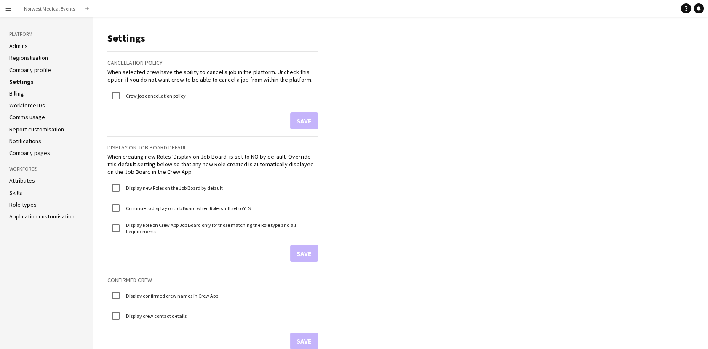
click at [24, 68] on link "Company profile" at bounding box center [30, 70] width 42 height 8
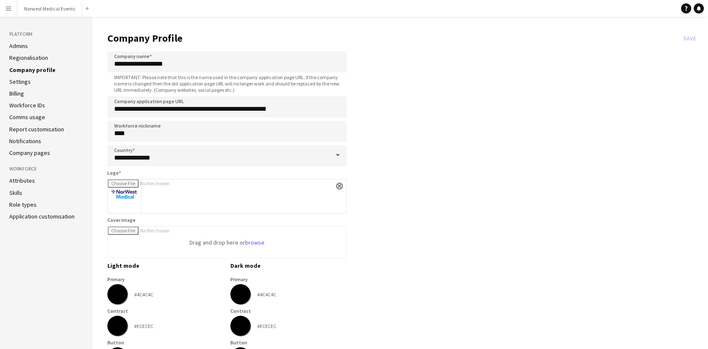
click at [25, 54] on link "Regionalisation" at bounding box center [28, 58] width 39 height 8
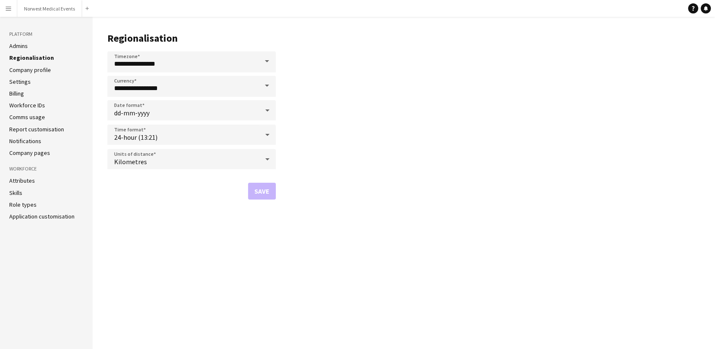
click at [24, 66] on link "Company profile" at bounding box center [30, 70] width 42 height 8
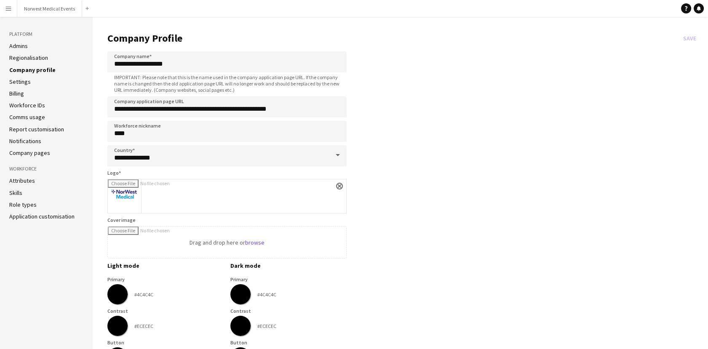
click at [27, 181] on link "Attributes" at bounding box center [22, 181] width 26 height 8
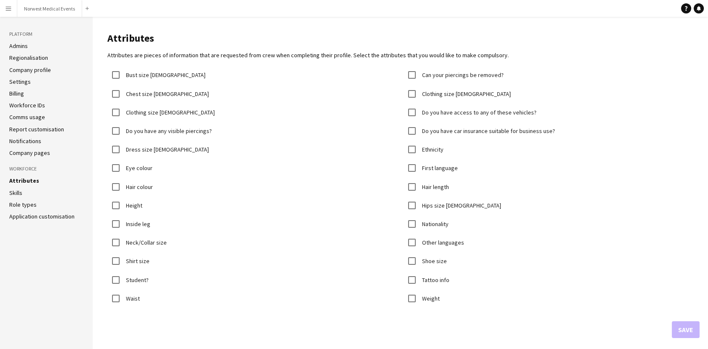
click at [29, 149] on link "Company pages" at bounding box center [29, 153] width 41 height 8
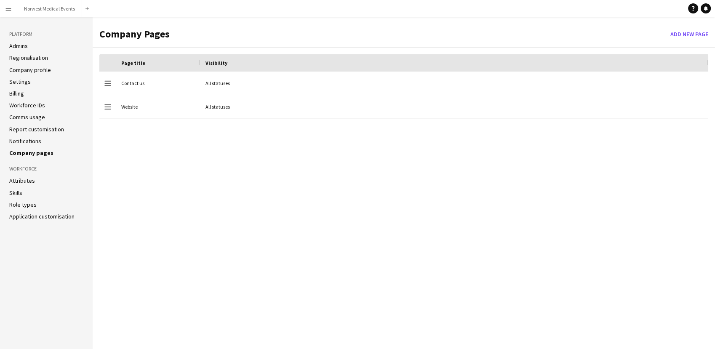
click at [13, 194] on link "Skills" at bounding box center [15, 193] width 13 height 8
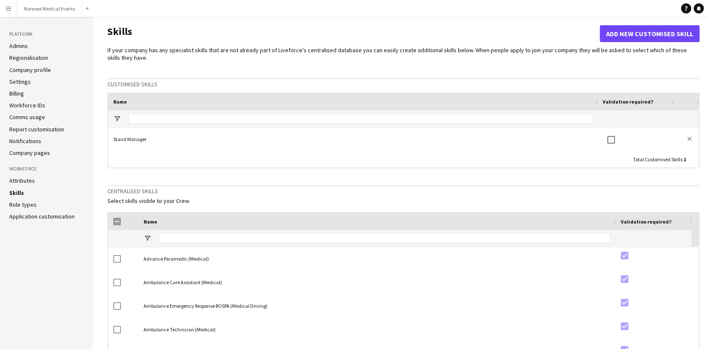
click at [22, 205] on link "Role types" at bounding box center [22, 205] width 27 height 8
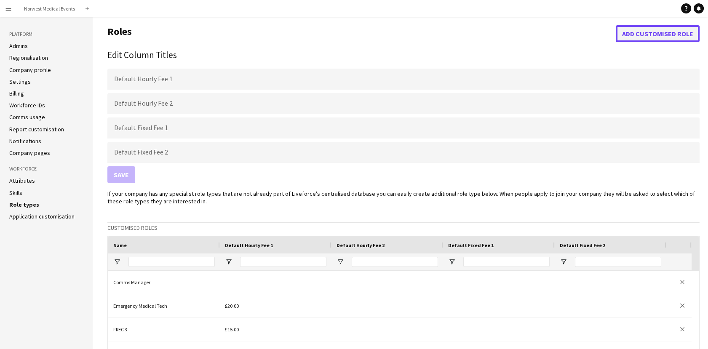
click at [668, 31] on button "Add customised role" at bounding box center [657, 33] width 84 height 17
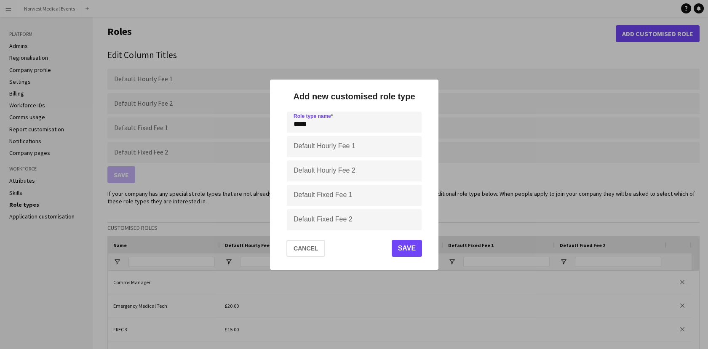
type input "*****"
click at [413, 248] on button "Save" at bounding box center [406, 248] width 30 height 17
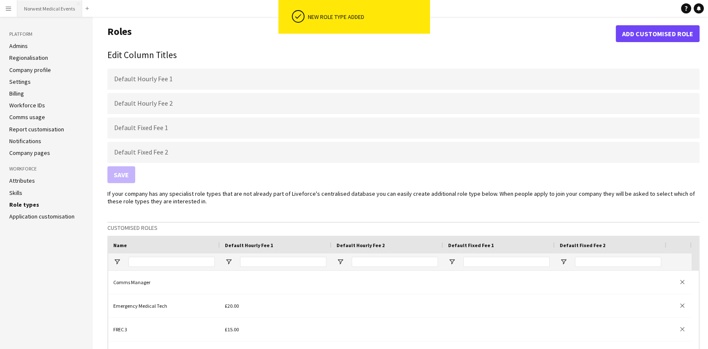
click at [51, 5] on button "Norwest Medical Events Close" at bounding box center [49, 8] width 65 height 16
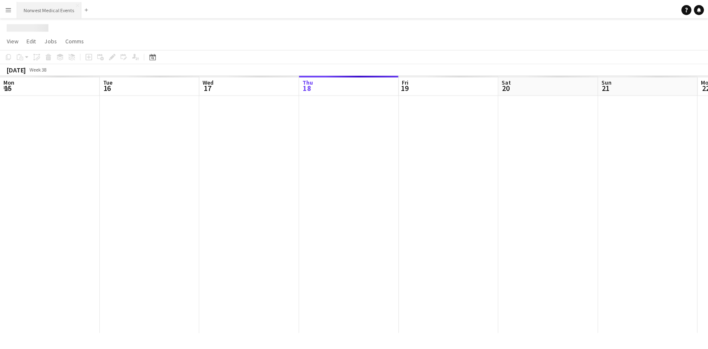
scroll to position [0, 201]
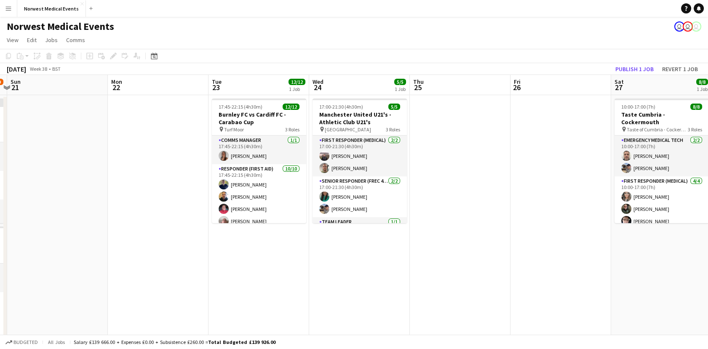
drag, startPoint x: 476, startPoint y: 271, endPoint x: 229, endPoint y: 271, distance: 246.7
click at [229, 271] on app-calendar-viewport "Wed 17 Thu 18 Fri 19 Sat 20 46/49 3 Jobs Sun 21 Mon 22 Tue 23 12/12 1 Job Wed 2…" at bounding box center [354, 305] width 708 height 460
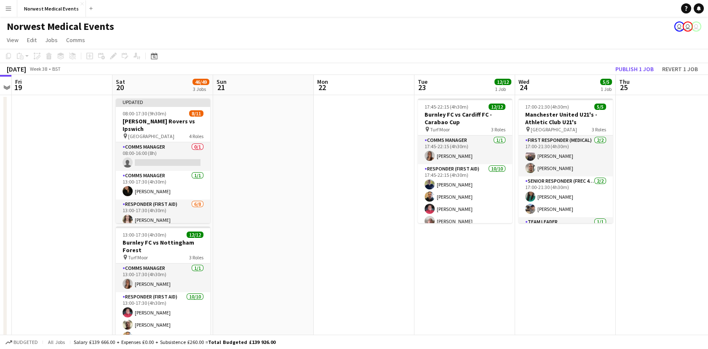
drag, startPoint x: 337, startPoint y: 280, endPoint x: 633, endPoint y: 287, distance: 296.4
click at [633, 287] on app-calendar-viewport "Wed 17 Thu 18 Fri 19 Sat 20 46/49 3 Jobs Sun 21 Mon 22 Tue 23 12/12 1 Job Wed 2…" at bounding box center [354, 305] width 708 height 460
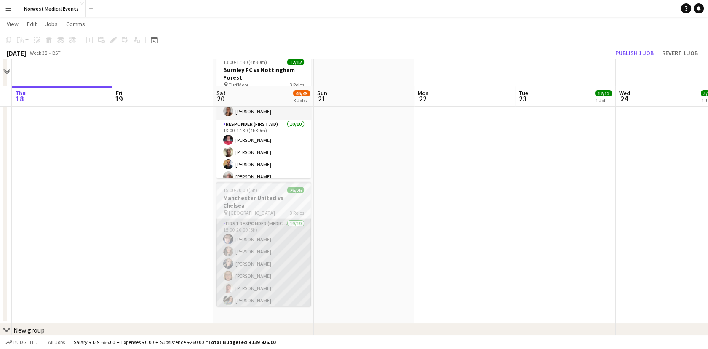
scroll to position [199, 0]
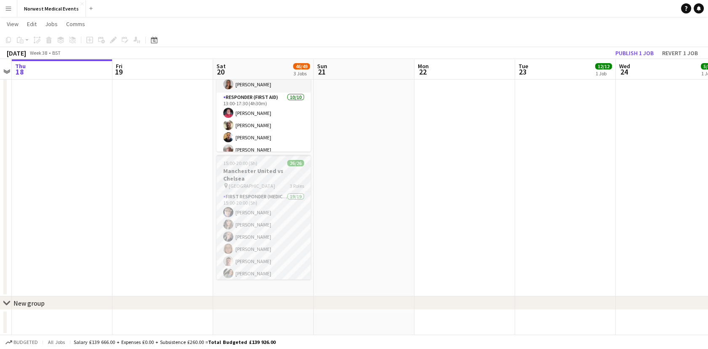
click at [259, 170] on h3 "Manchester United vs Chelsea" at bounding box center [263, 174] width 94 height 15
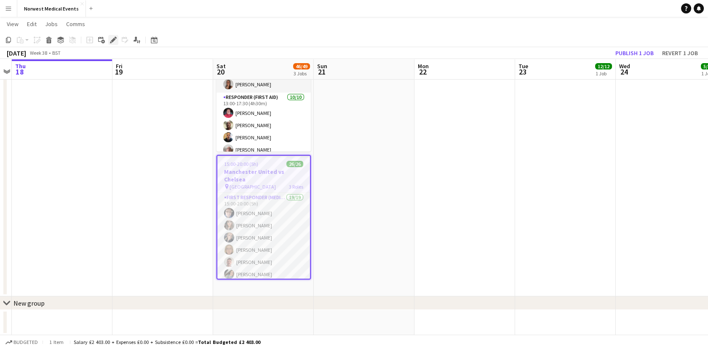
click at [108, 39] on div "Edit" at bounding box center [113, 40] width 10 height 10
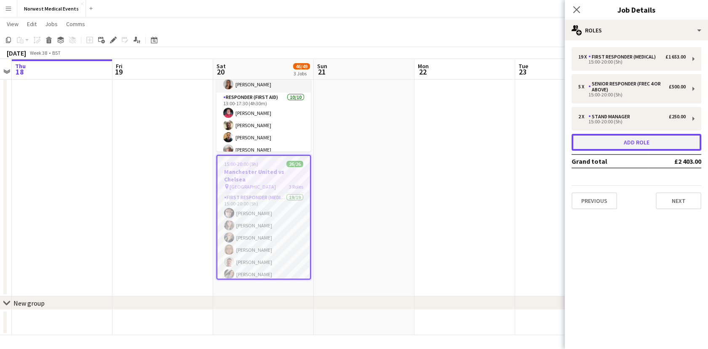
click at [621, 139] on button "Add role" at bounding box center [636, 142] width 130 height 17
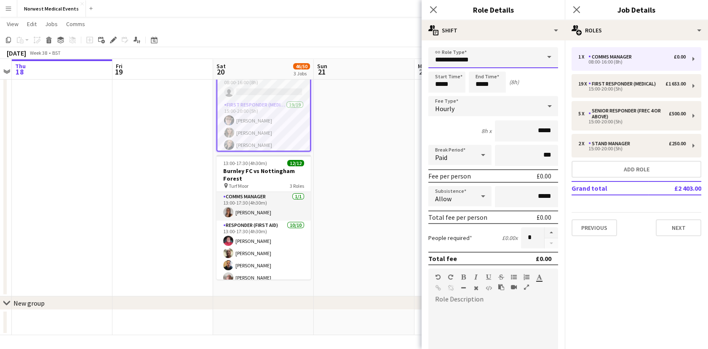
click at [496, 65] on input "**********" at bounding box center [493, 57] width 130 height 21
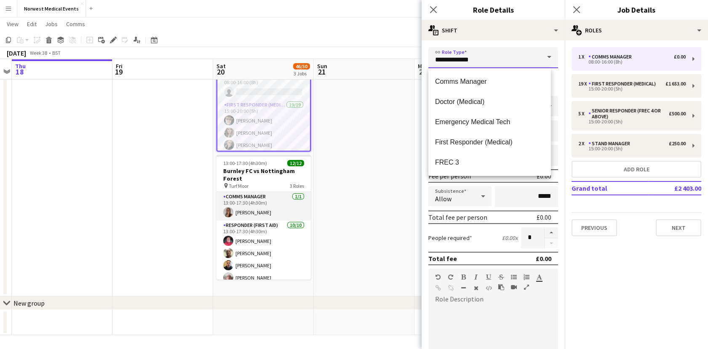
click at [496, 65] on input "**********" at bounding box center [493, 57] width 130 height 21
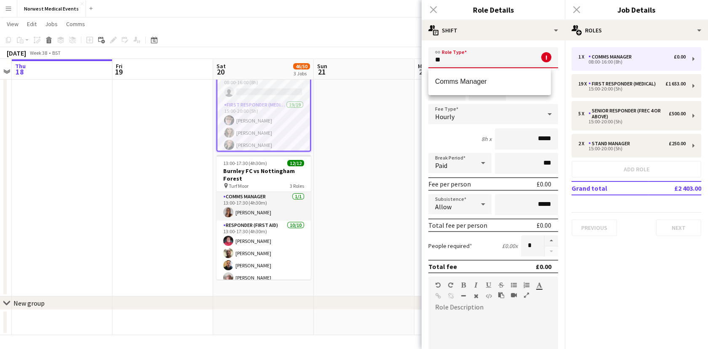
type input "*"
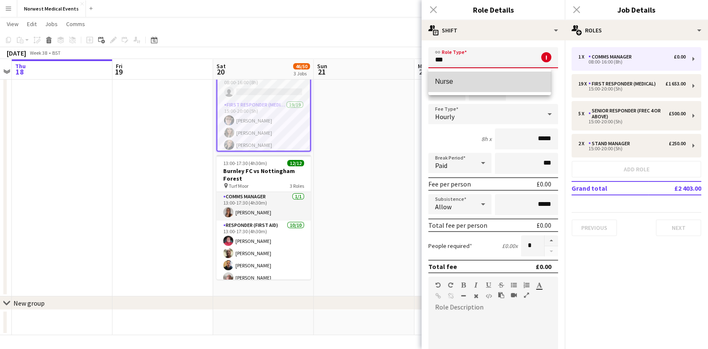
click at [495, 72] on mat-option "Nurse" at bounding box center [489, 82] width 122 height 20
type input "*****"
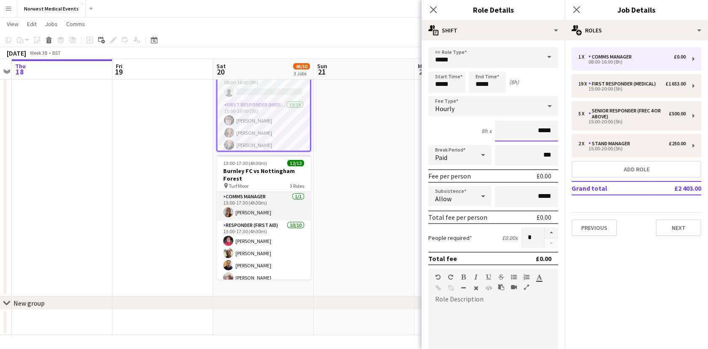
click at [527, 130] on input "*****" at bounding box center [526, 130] width 63 height 21
type input "*******"
click at [636, 322] on mat-expansion-panel "pencil3 General details 1 x Comms Manager £0.00 08:00-16:00 (8h) 19 x First Res…" at bounding box center [635, 194] width 143 height 309
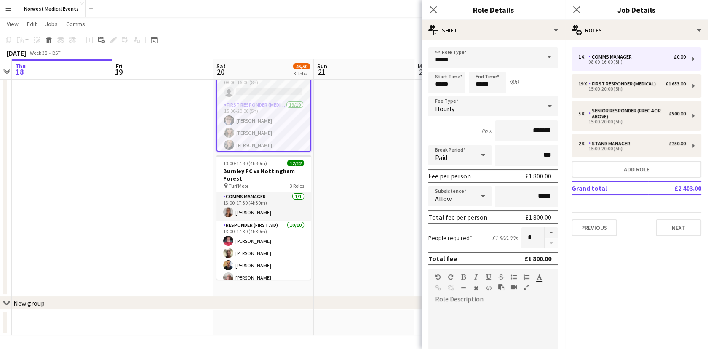
scroll to position [196, 0]
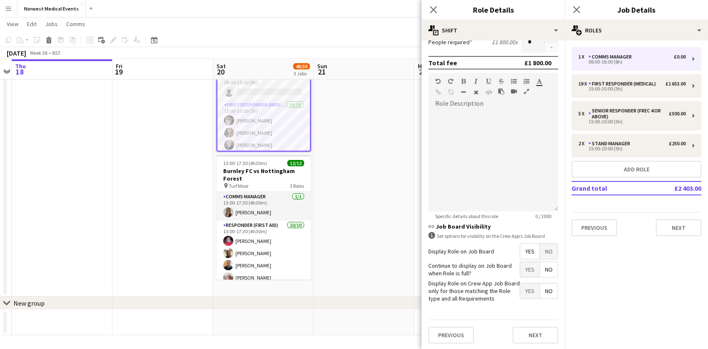
click at [527, 271] on span "Yes" at bounding box center [529, 269] width 19 height 15
click at [523, 286] on span "Yes" at bounding box center [529, 290] width 19 height 15
click at [520, 249] on span "Yes" at bounding box center [529, 251] width 19 height 15
click at [544, 291] on span "No" at bounding box center [549, 290] width 18 height 15
click at [530, 335] on button "Next" at bounding box center [534, 335] width 45 height 17
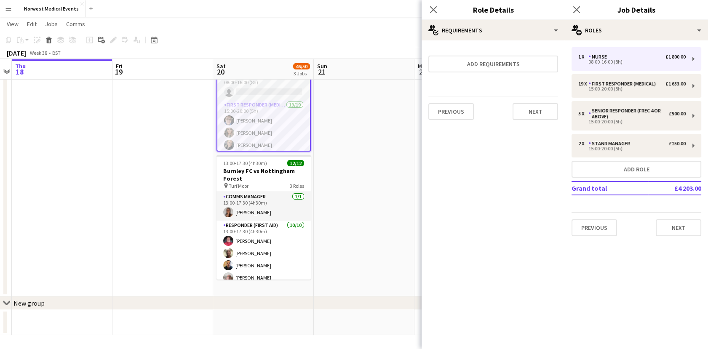
scroll to position [0, 0]
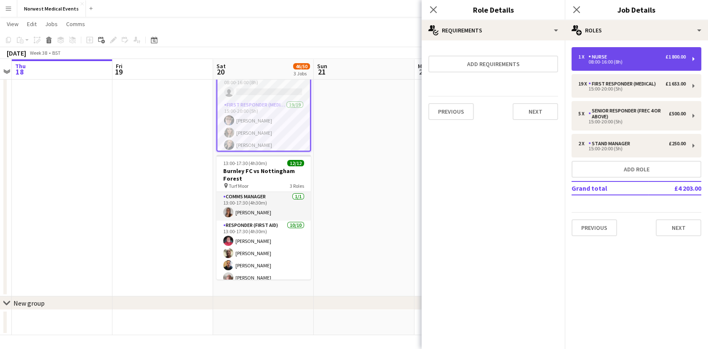
click at [596, 67] on div "1 x Nurse £1 800.00 08:00-16:00 (8h)" at bounding box center [636, 59] width 130 height 24
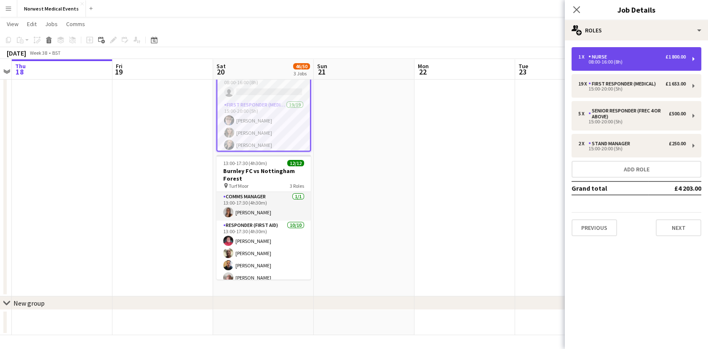
click at [591, 62] on div "08:00-16:00 (8h)" at bounding box center [631, 62] width 107 height 4
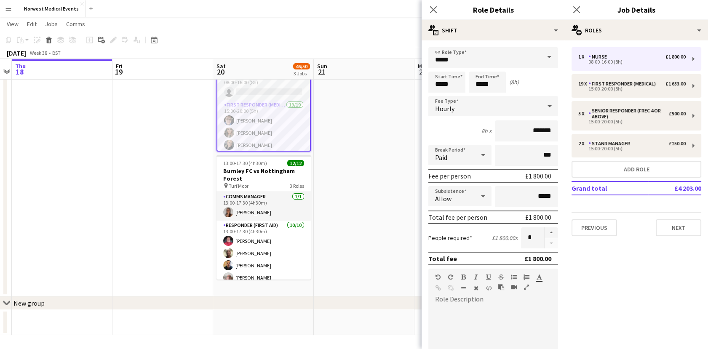
click at [471, 110] on div "Hourly" at bounding box center [484, 106] width 113 height 20
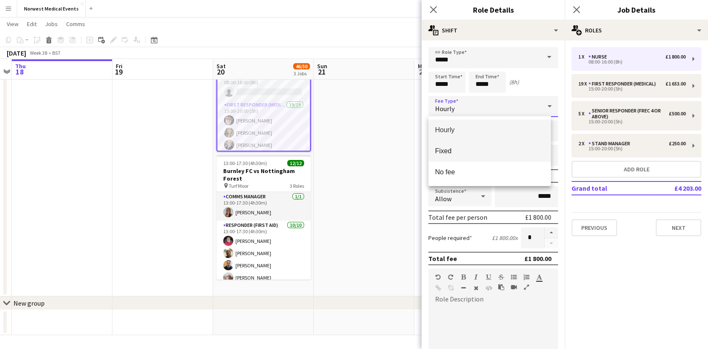
click at [474, 152] on span "Fixed" at bounding box center [489, 151] width 109 height 8
type input "*****"
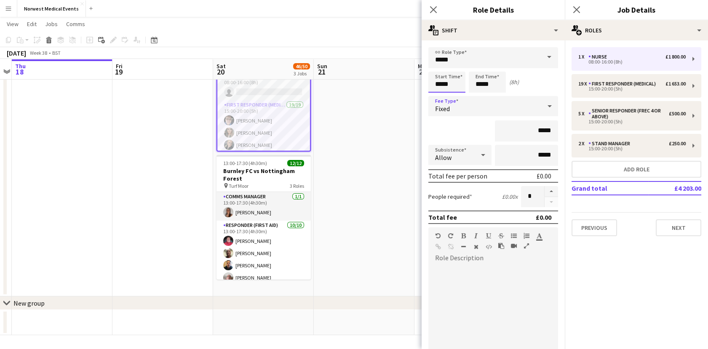
click at [449, 79] on input "*****" at bounding box center [446, 82] width 37 height 21
type input "*****"
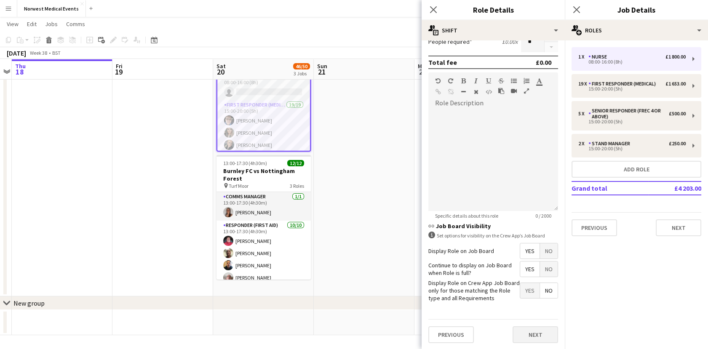
type input "*****"
click at [532, 331] on button "Next" at bounding box center [534, 334] width 45 height 17
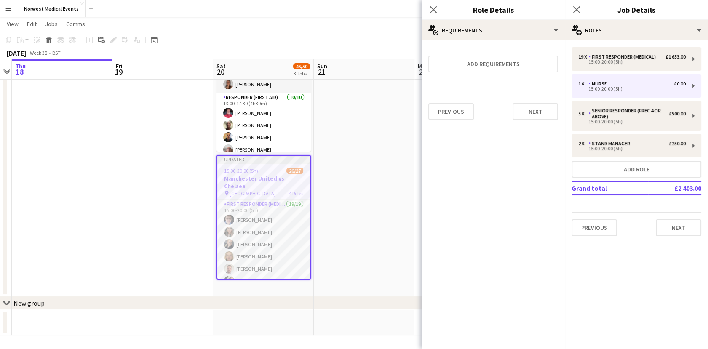
scroll to position [0, 0]
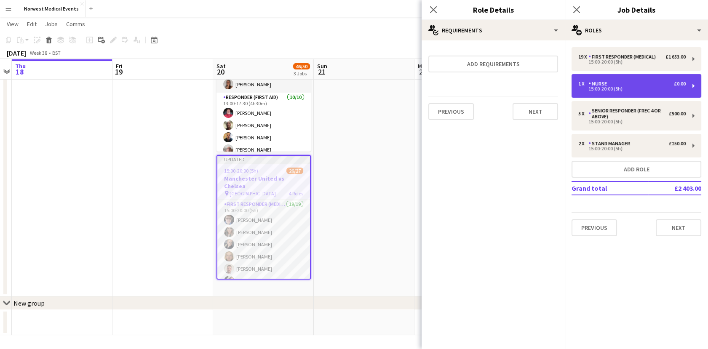
click at [594, 84] on div "Nurse" at bounding box center [599, 84] width 22 height 6
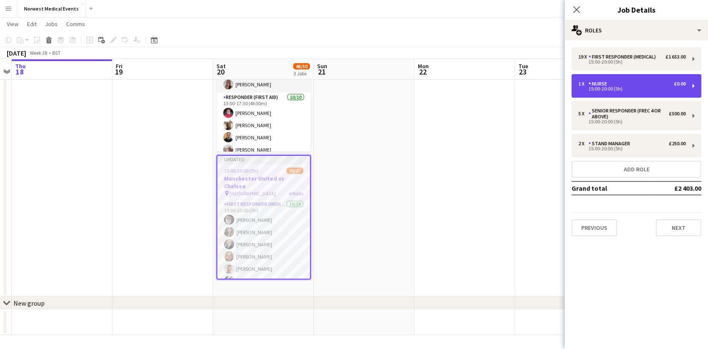
click at [595, 88] on div "15:00-20:00 (5h)" at bounding box center [631, 89] width 107 height 4
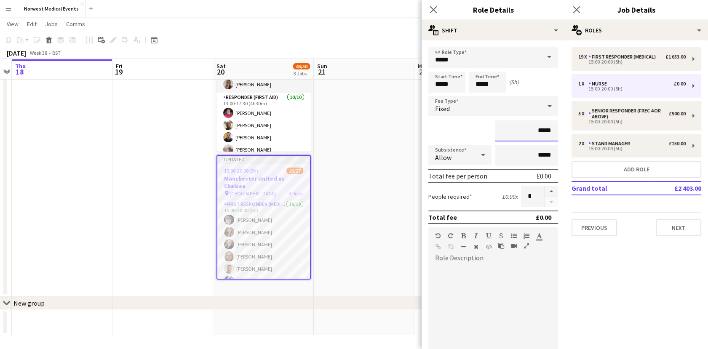
click at [539, 138] on input "*****" at bounding box center [526, 130] width 63 height 21
click at [539, 135] on input "*****" at bounding box center [526, 130] width 63 height 21
type input "****"
click at [687, 223] on button "Next" at bounding box center [677, 227] width 45 height 17
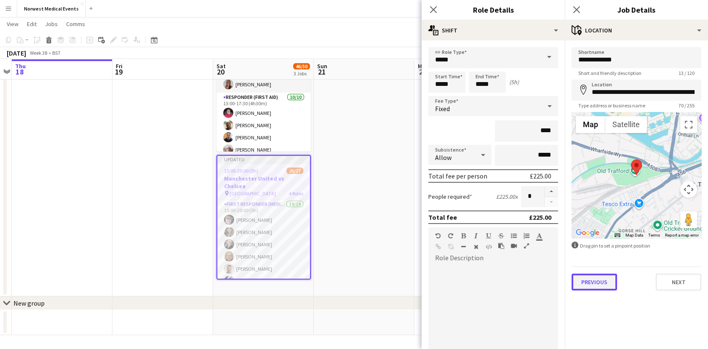
click at [613, 283] on button "Previous" at bounding box center [593, 282] width 45 height 17
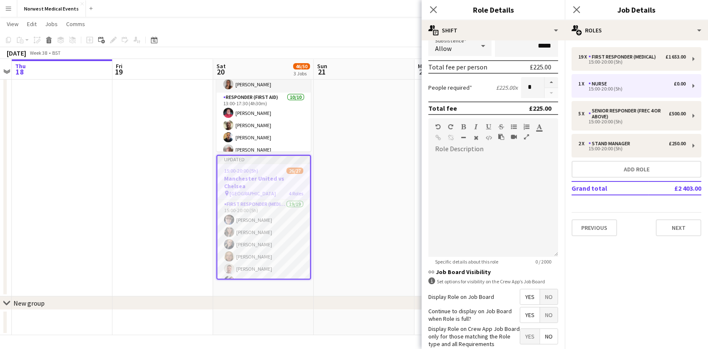
scroll to position [155, 0]
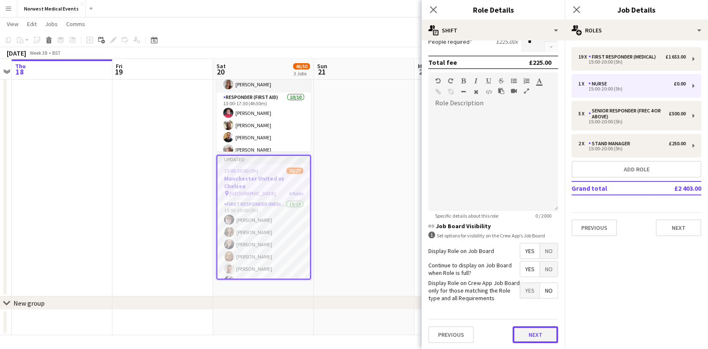
click at [529, 336] on button "Next" at bounding box center [534, 334] width 45 height 17
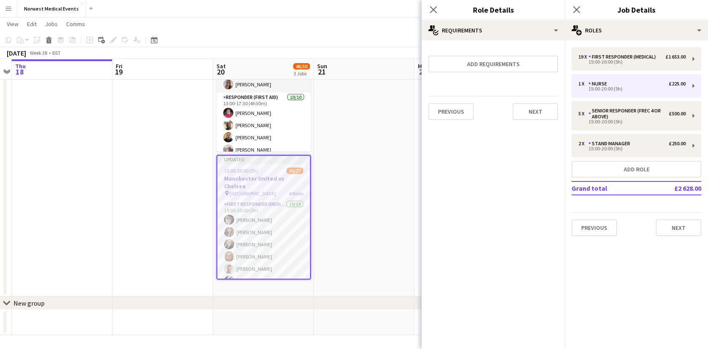
scroll to position [0, 0]
click at [680, 232] on button "Next" at bounding box center [677, 227] width 45 height 17
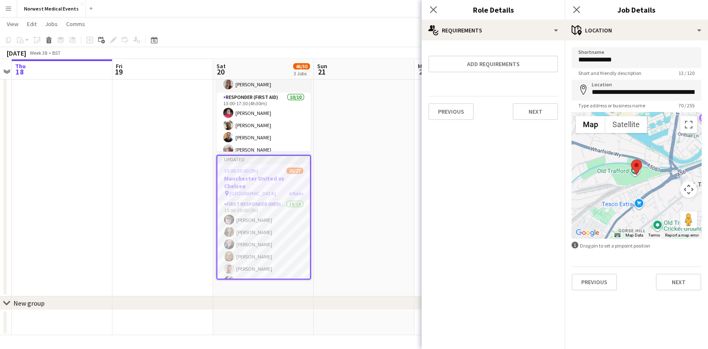
click at [680, 232] on mat-expansion-panel "**********" at bounding box center [635, 194] width 143 height 309
click at [680, 232] on div at bounding box center [682, 235] width 38 height 6
click at [684, 287] on button "Next" at bounding box center [677, 282] width 45 height 17
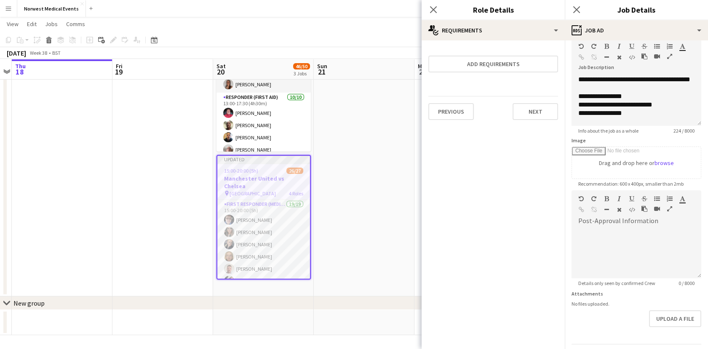
scroll to position [67, 0]
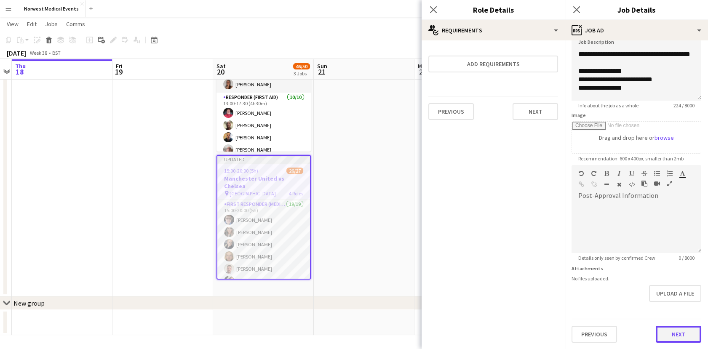
click at [682, 335] on button "Next" at bounding box center [677, 334] width 45 height 17
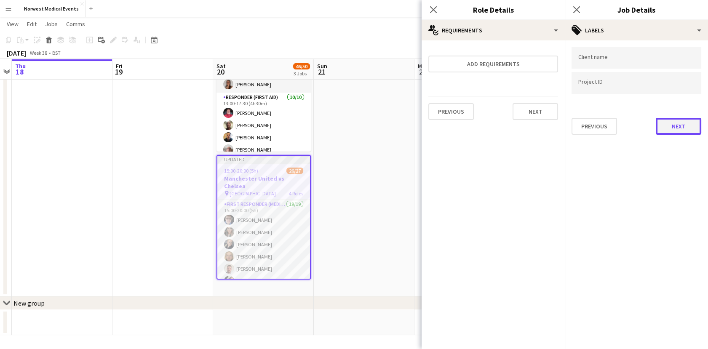
click at [680, 123] on button "Next" at bounding box center [677, 126] width 45 height 17
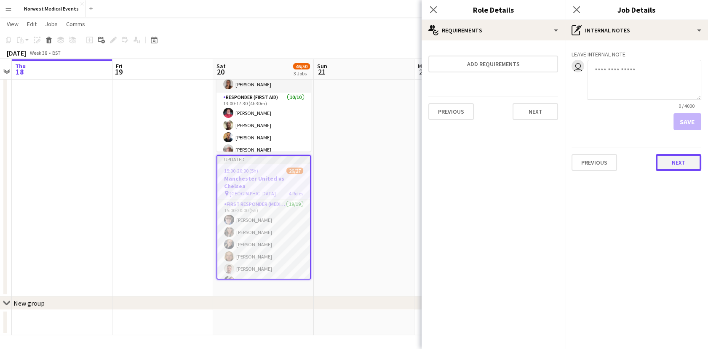
click at [678, 165] on button "Next" at bounding box center [677, 162] width 45 height 17
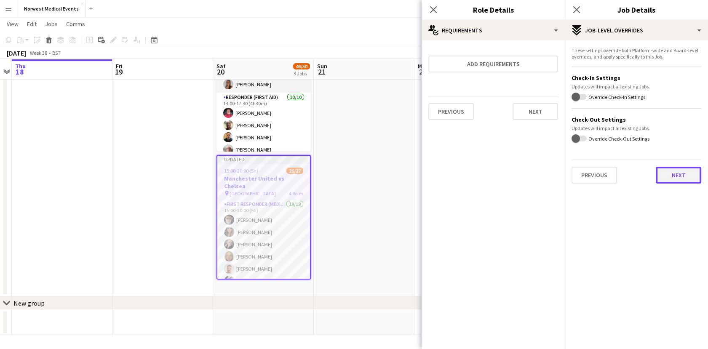
click at [684, 177] on button "Next" at bounding box center [677, 175] width 45 height 17
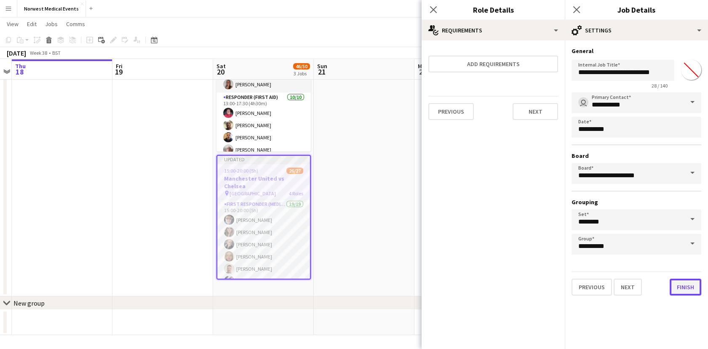
click at [690, 288] on button "Finish" at bounding box center [685, 287] width 32 height 17
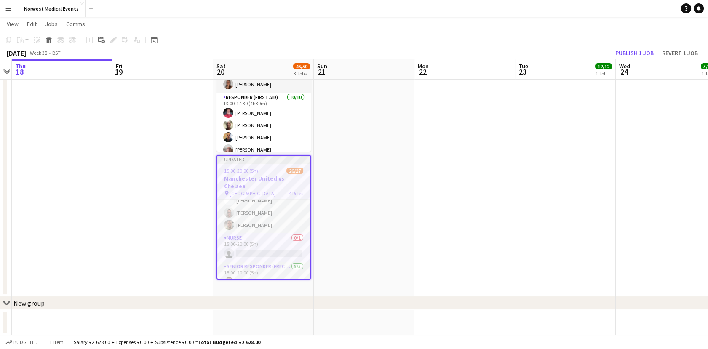
scroll to position [308, 0]
click at [628, 54] on button "Publish 1 job" at bounding box center [634, 53] width 45 height 11
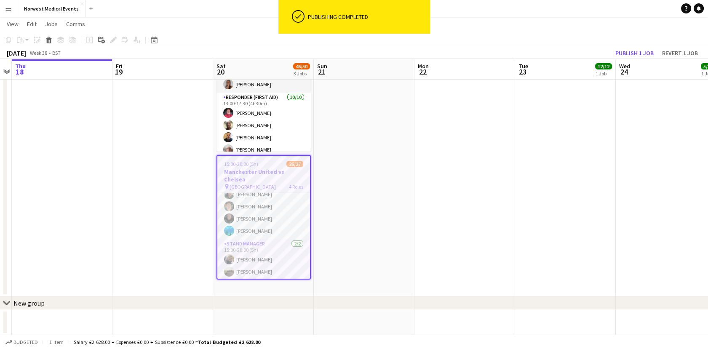
scroll to position [301, 0]
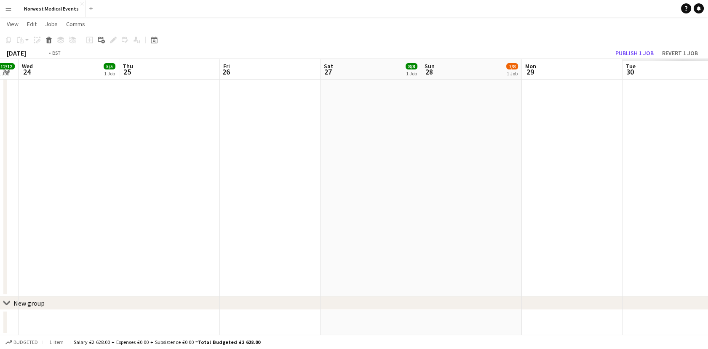
drag, startPoint x: 596, startPoint y: 238, endPoint x: 105, endPoint y: 193, distance: 493.3
click at [0, 240] on html "Menu Boards Boards Boards All jobs Status Workforce Workforce My Workforce Recr…" at bounding box center [354, 75] width 708 height 548
drag, startPoint x: 479, startPoint y: 206, endPoint x: 47, endPoint y: 209, distance: 431.9
click at [25, 208] on app-calendar-viewport "Sun 21 Mon 22 Tue 23 12/12 1 Job Wed 24 5/5 1 Job Thu 25 Fri 26 Sat 27 8/8 1 Jo…" at bounding box center [354, 84] width 708 height 501
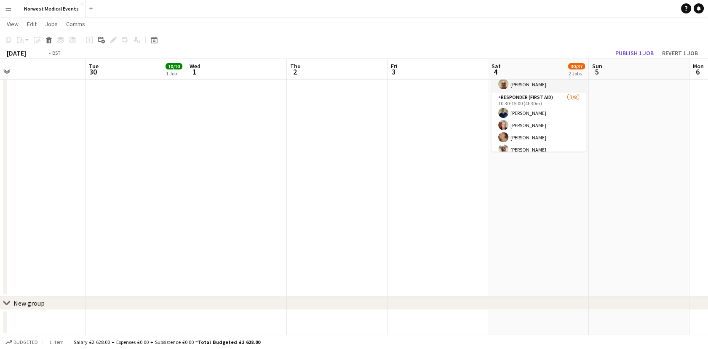
click at [194, 262] on app-calendar-viewport "Fri 26 Sat 27 8/8 1 Job Sun 28 7/8 1 Job Mon 29 Tue 30 10/10 1 Job Wed 1 Thu 2 …" at bounding box center [354, 84] width 708 height 501
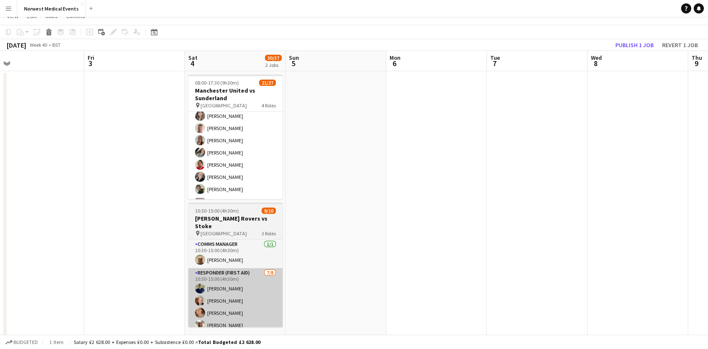
scroll to position [0, 0]
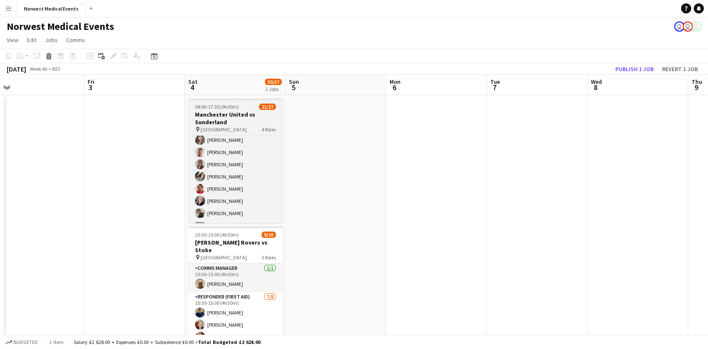
click at [222, 128] on span "[GEOGRAPHIC_DATA]" at bounding box center [223, 129] width 46 height 6
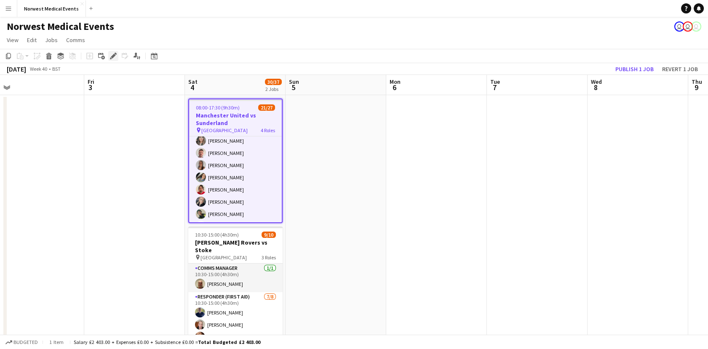
click at [115, 54] on icon at bounding box center [115, 54] width 2 height 2
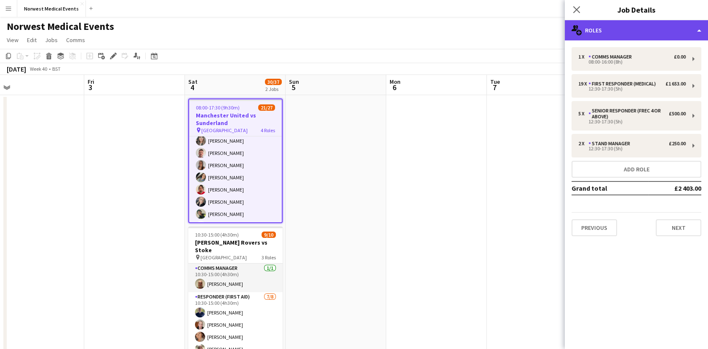
click at [597, 26] on div "multiple-users-add Roles" at bounding box center [635, 30] width 143 height 20
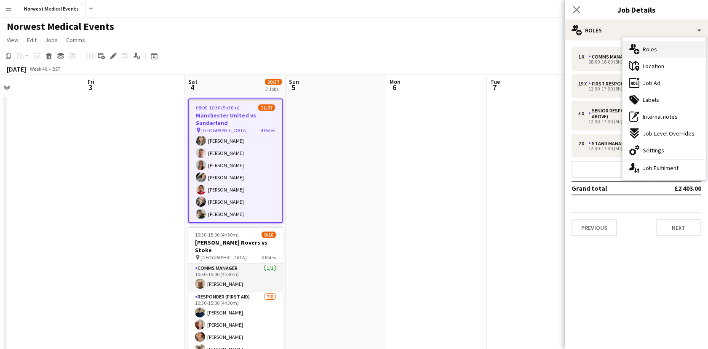
click at [647, 51] on span "Roles" at bounding box center [649, 49] width 14 height 8
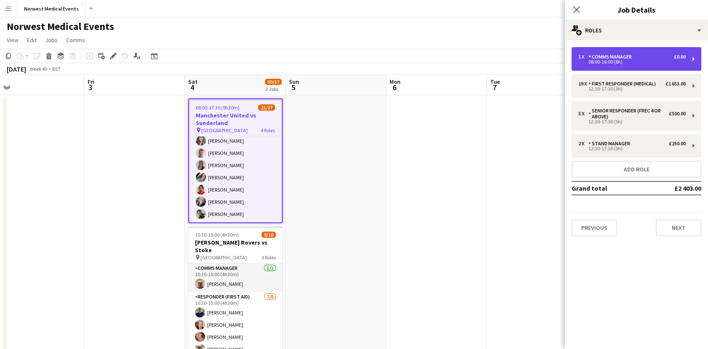
click at [679, 61] on div "08:00-16:00 (8h)" at bounding box center [631, 62] width 107 height 4
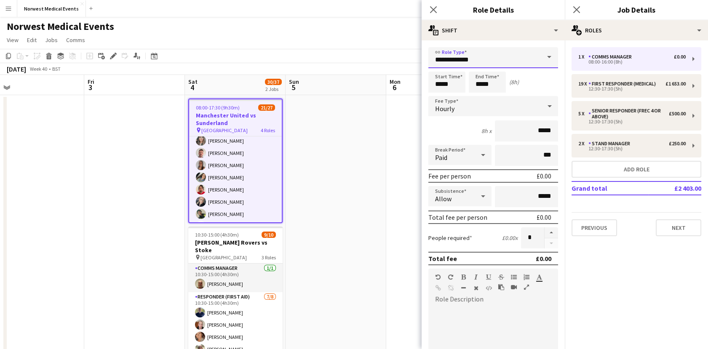
click at [467, 61] on input "**********" at bounding box center [493, 57] width 130 height 21
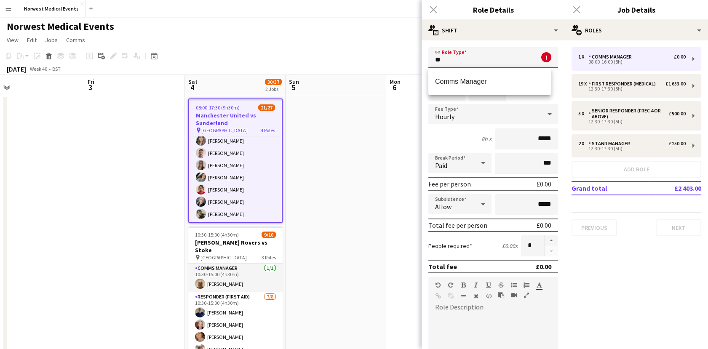
type input "*"
click at [455, 82] on span "Nurse" at bounding box center [489, 81] width 109 height 8
type input "*****"
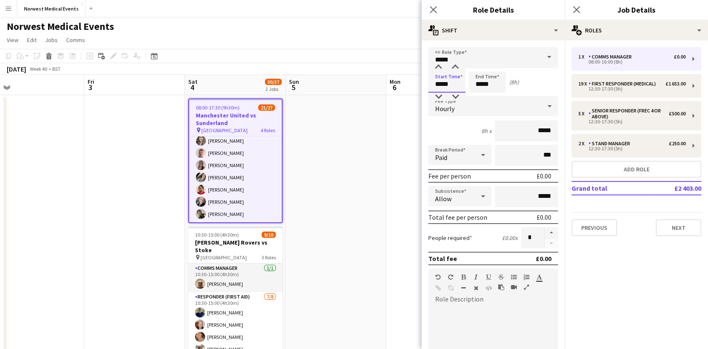
click at [454, 89] on input "*****" at bounding box center [446, 82] width 37 height 21
type input "*****"
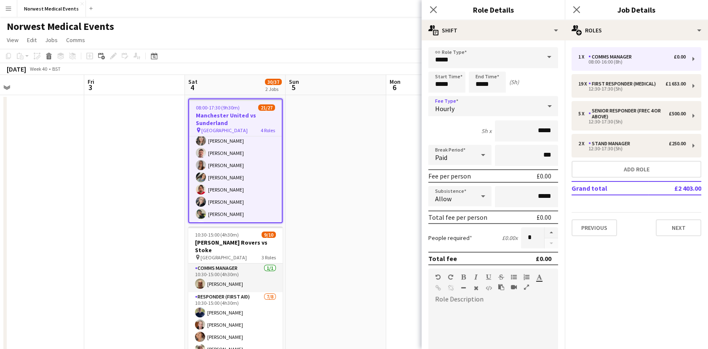
click at [466, 107] on div "Hourly" at bounding box center [484, 106] width 113 height 20
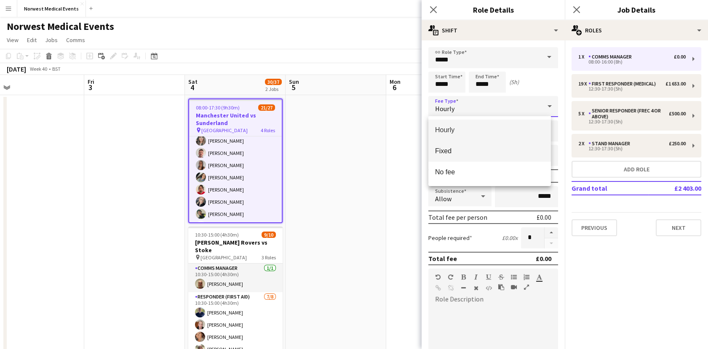
click at [476, 153] on span "Fixed" at bounding box center [489, 151] width 109 height 8
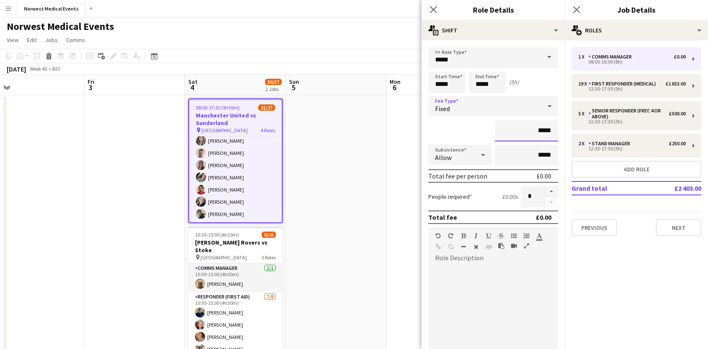
click at [521, 135] on input "*****" at bounding box center [526, 130] width 63 height 21
type input "****"
click at [654, 279] on mat-expansion-panel "pencil3 General details 1 x Comms Manager £0.00 08:00-16:00 (8h) 19 x First Res…" at bounding box center [635, 194] width 143 height 309
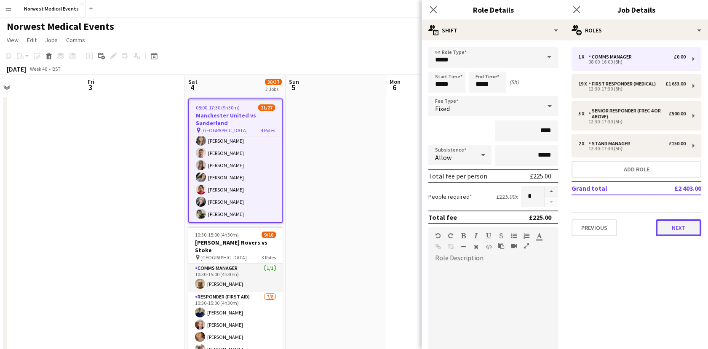
click at [675, 232] on button "Next" at bounding box center [677, 227] width 45 height 17
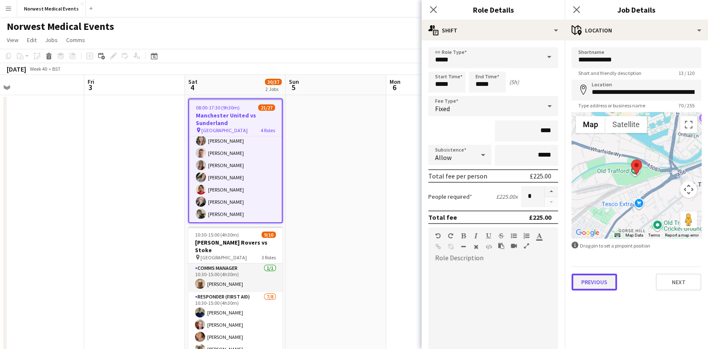
click at [597, 282] on button "Previous" at bounding box center [593, 282] width 45 height 17
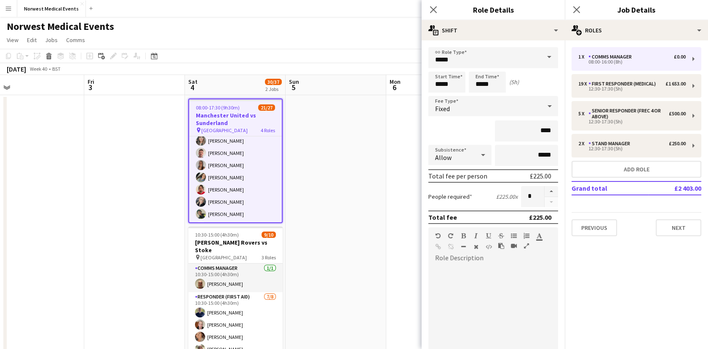
scroll to position [155, 0]
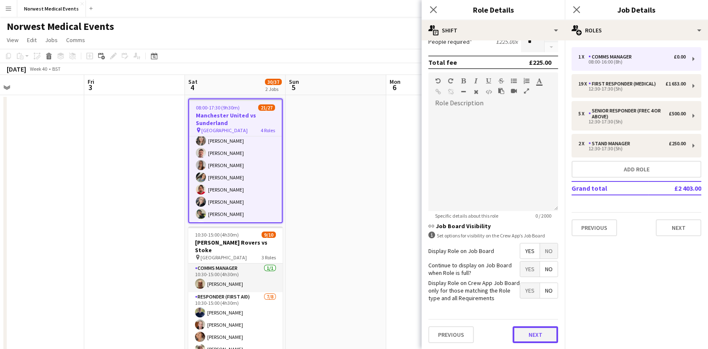
click at [530, 330] on button "Next" at bounding box center [534, 334] width 45 height 17
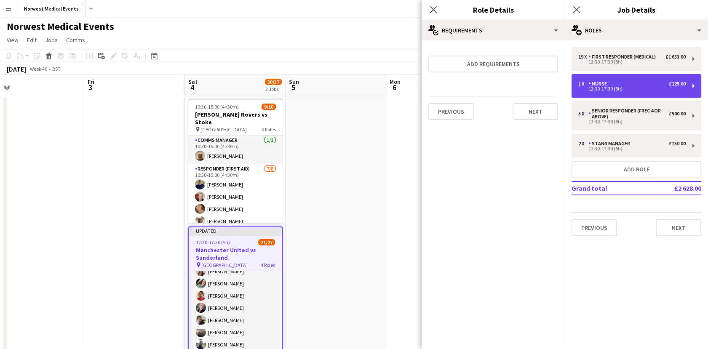
click at [601, 86] on div "Nurse" at bounding box center [599, 84] width 22 height 6
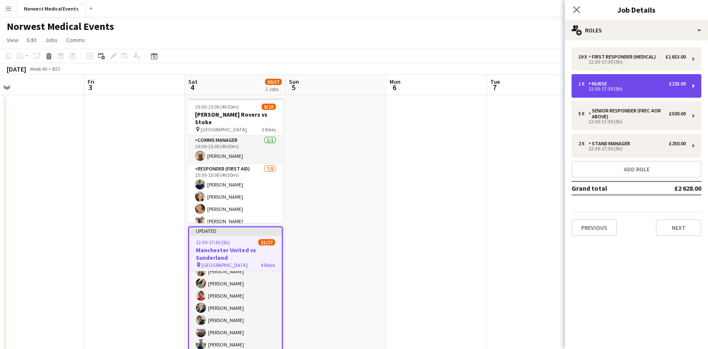
click at [597, 87] on div "12:30-17:30 (5h)" at bounding box center [631, 89] width 107 height 4
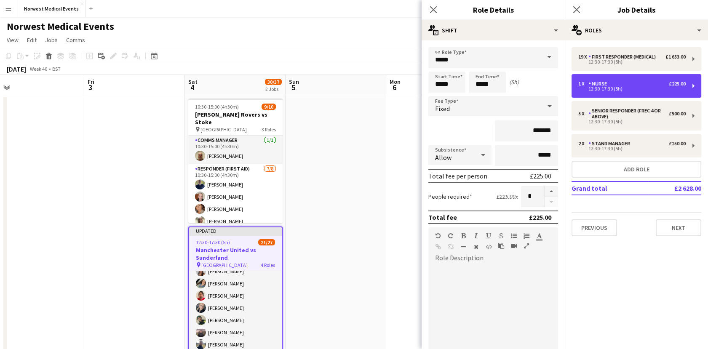
scroll to position [155, 0]
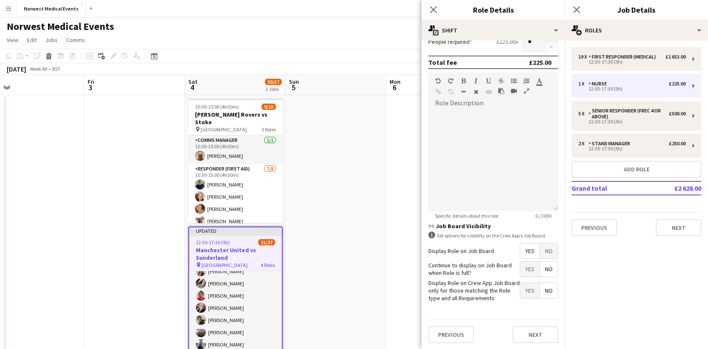
click at [522, 271] on span "Yes" at bounding box center [529, 268] width 19 height 15
click at [527, 295] on span "Yes" at bounding box center [529, 290] width 19 height 15
click at [540, 290] on span "No" at bounding box center [549, 290] width 18 height 15
click at [535, 333] on button "Next" at bounding box center [534, 334] width 45 height 17
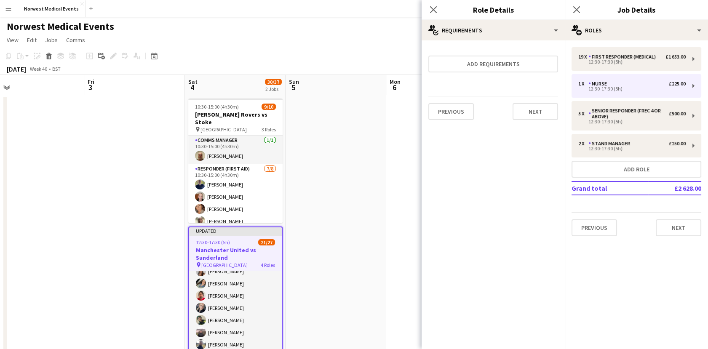
click at [685, 240] on div "19 x First Responder (Medical) £1 653.00 12:30-17:30 (5h) 1 x Nurse £225.00 12:…" at bounding box center [635, 141] width 143 height 202
click at [684, 231] on button "Next" at bounding box center [677, 227] width 45 height 17
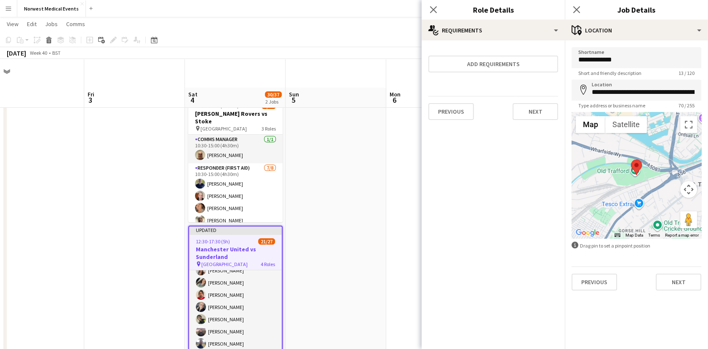
scroll to position [199, 0]
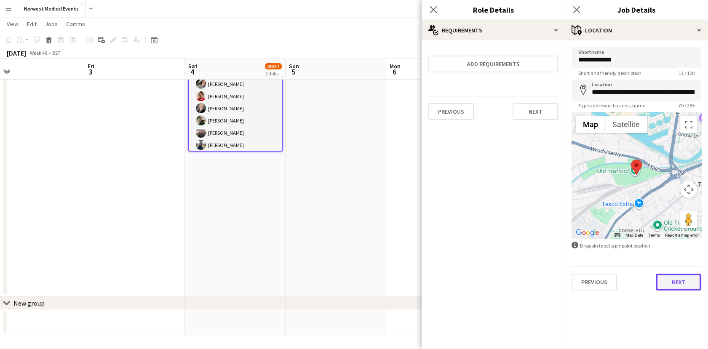
click at [689, 282] on button "Next" at bounding box center [677, 282] width 45 height 17
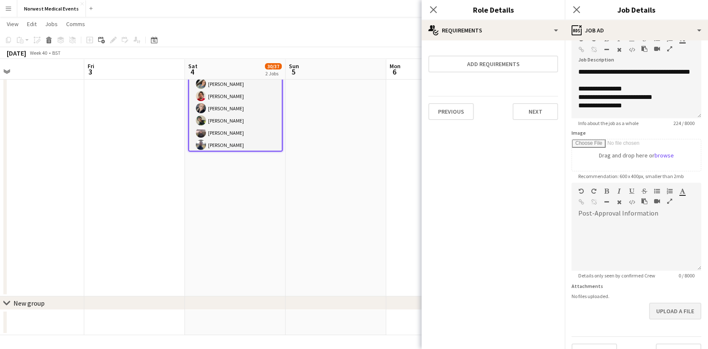
scroll to position [67, 0]
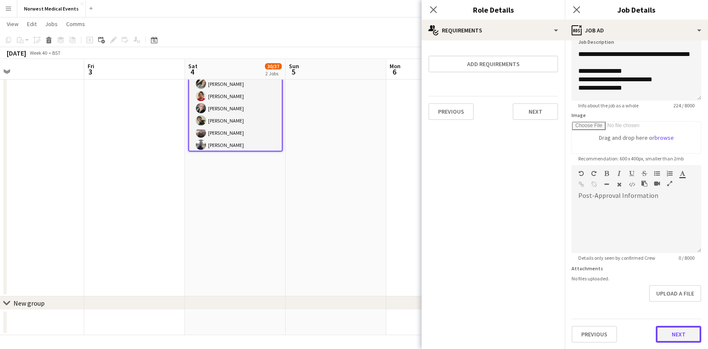
click at [681, 328] on button "Next" at bounding box center [677, 334] width 45 height 17
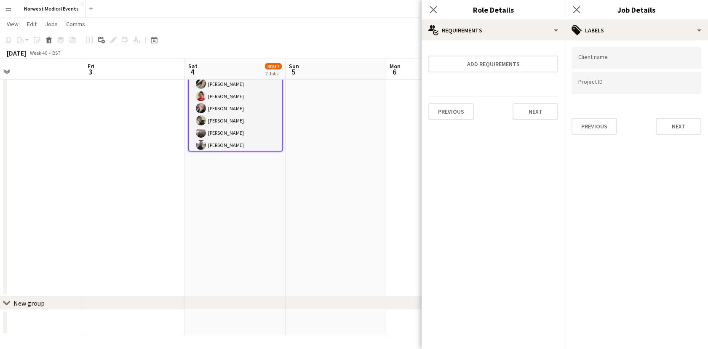
scroll to position [0, 0]
click at [680, 124] on button "Next" at bounding box center [677, 126] width 45 height 17
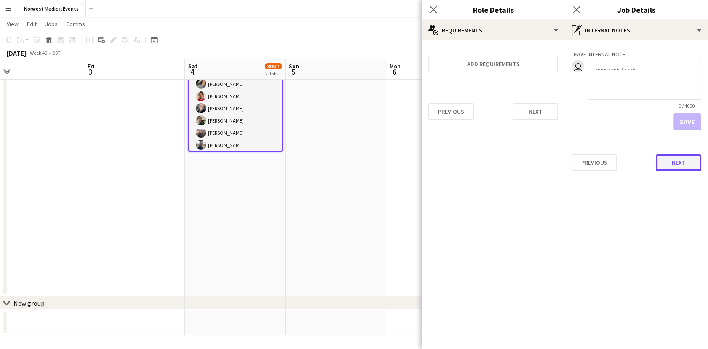
click at [685, 161] on button "Next" at bounding box center [677, 162] width 45 height 17
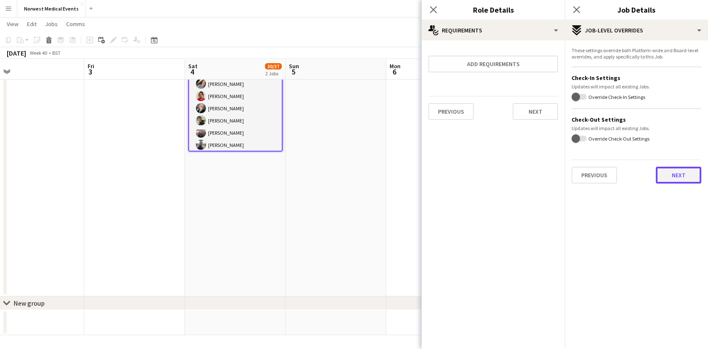
click at [689, 180] on button "Next" at bounding box center [677, 175] width 45 height 17
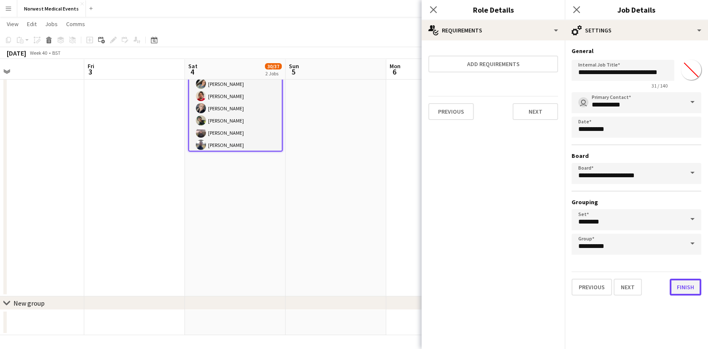
click at [691, 289] on button "Finish" at bounding box center [685, 287] width 32 height 17
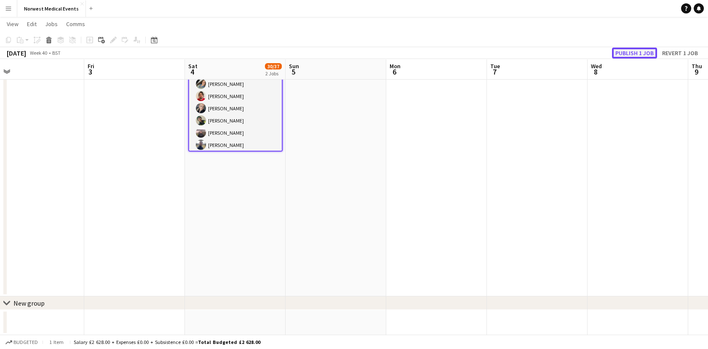
click at [635, 55] on button "Publish 1 job" at bounding box center [634, 53] width 45 height 11
